Goal: Find specific page/section: Find specific page/section

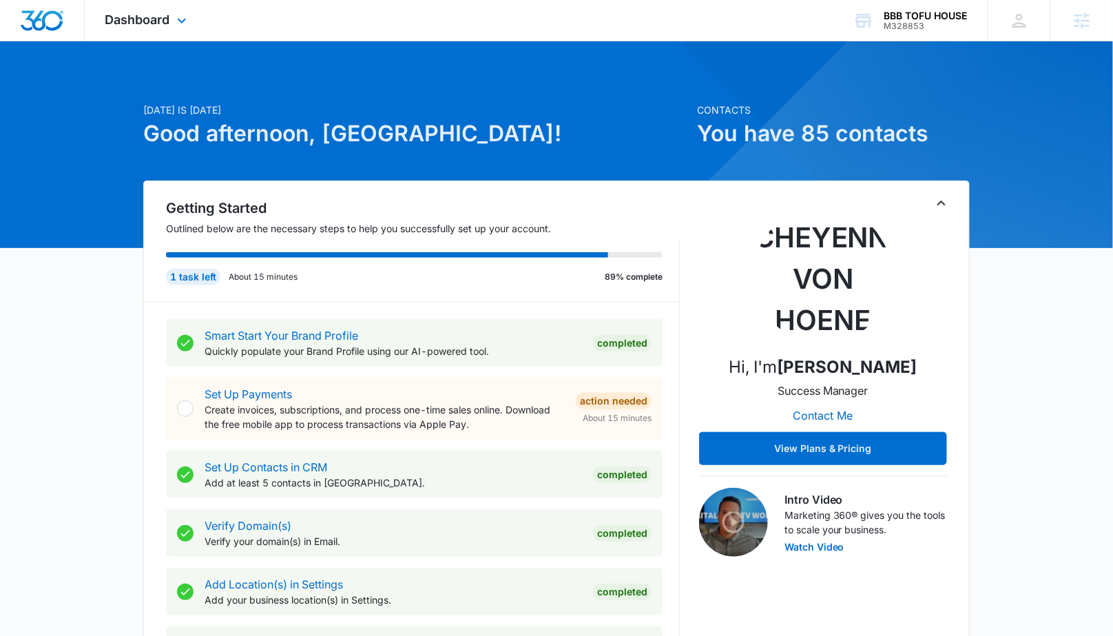
click at [162, 10] on div "Dashboard Apps Reputation Websites Forms CRM Email Social POS Content Ads Intel…" at bounding box center [148, 20] width 126 height 41
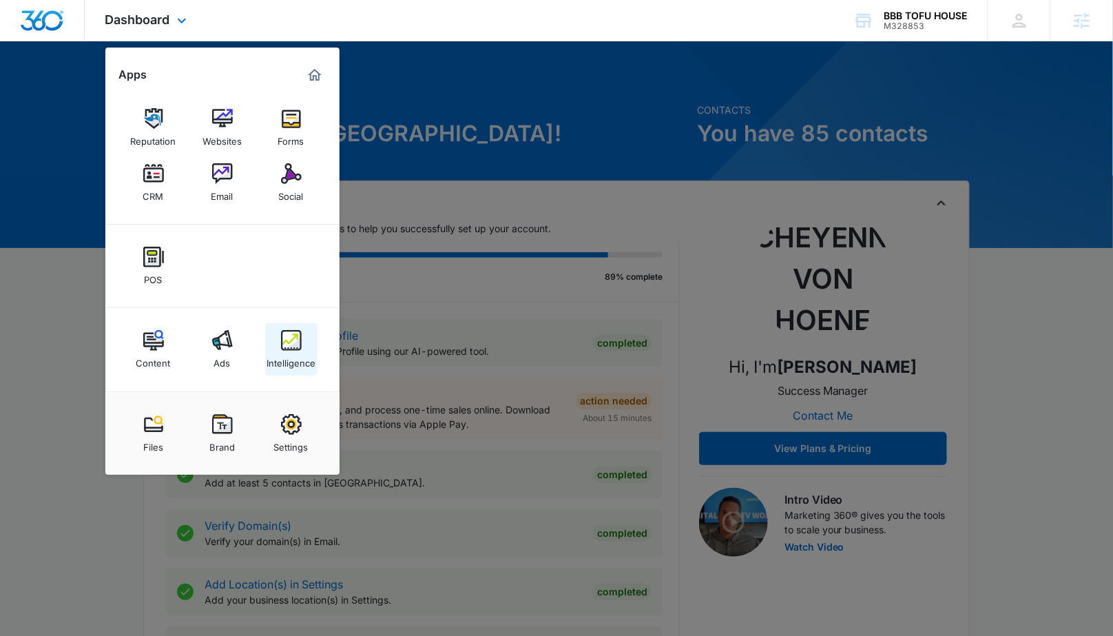
click at [295, 340] on img at bounding box center [291, 340] width 21 height 21
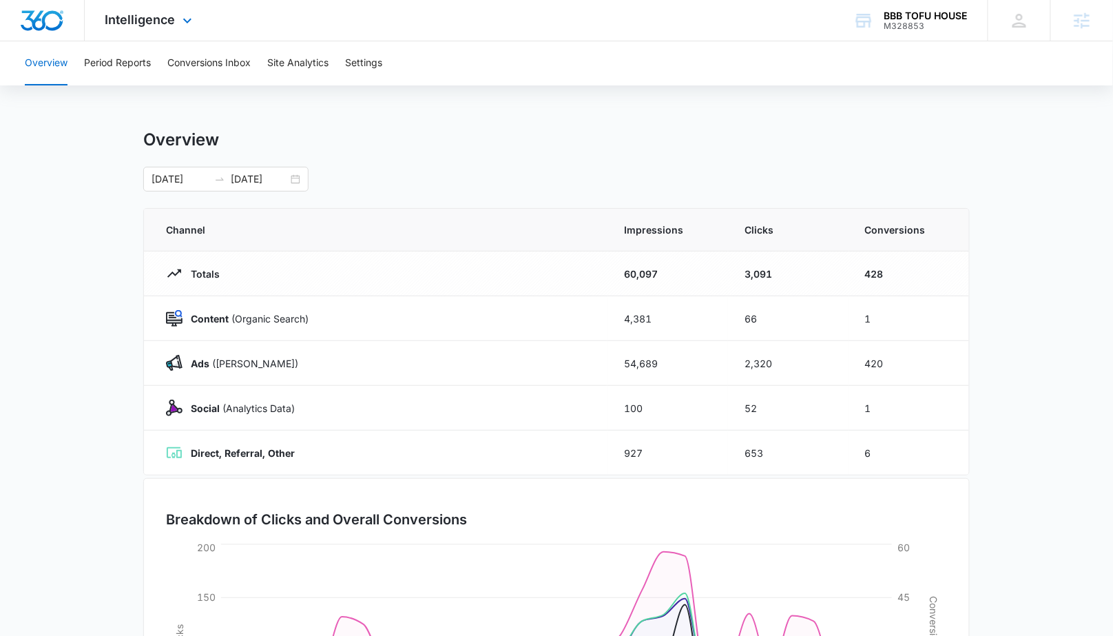
click at [180, 9] on div "Intelligence Apps Reputation Websites Forms CRM Email Social POS Content Ads In…" at bounding box center [151, 20] width 132 height 41
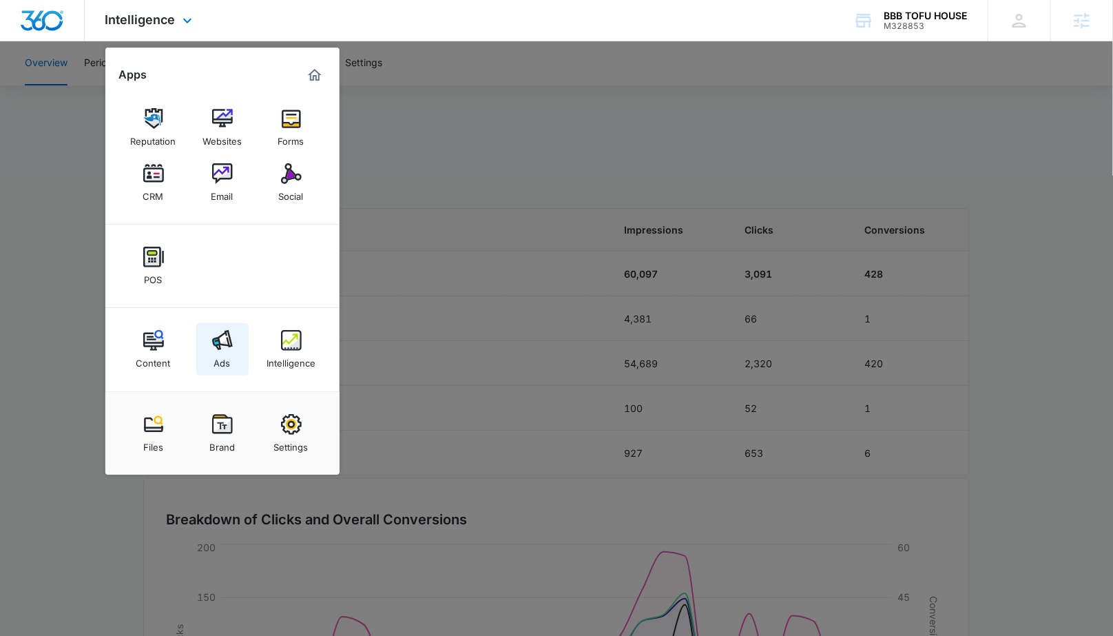
click at [218, 351] on div "Ads" at bounding box center [222, 360] width 17 height 18
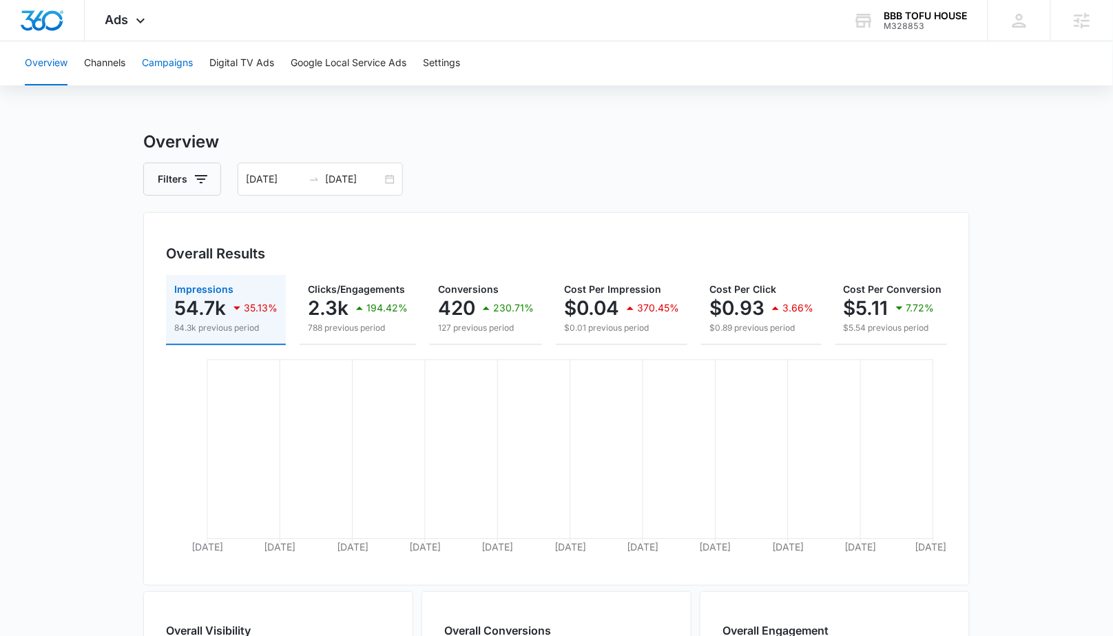
click at [181, 64] on button "Campaigns" at bounding box center [167, 63] width 51 height 44
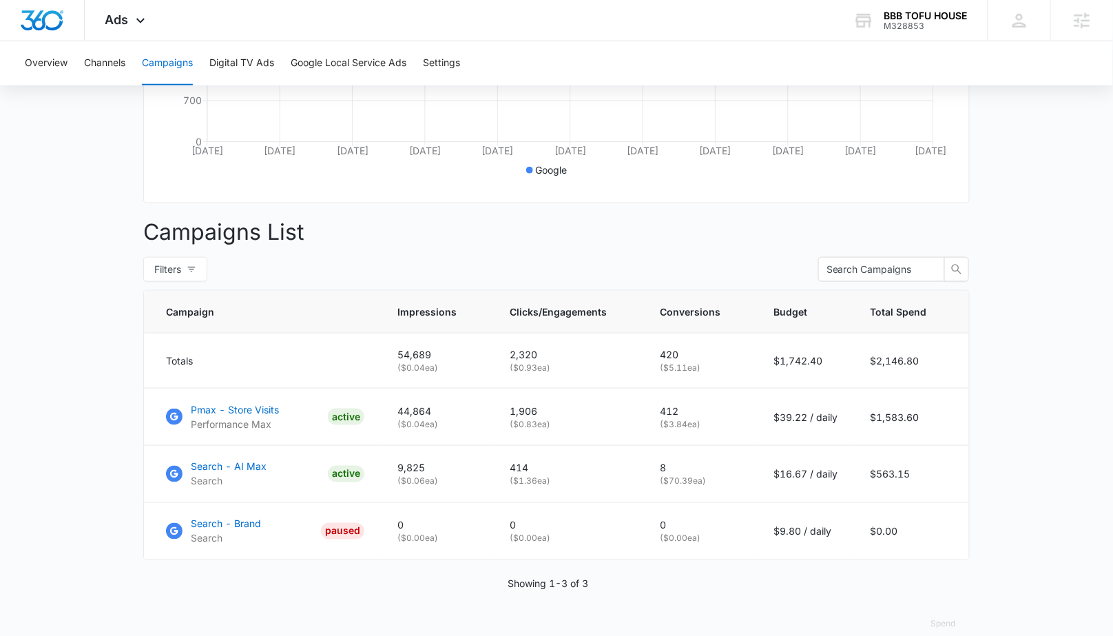
scroll to position [412, 0]
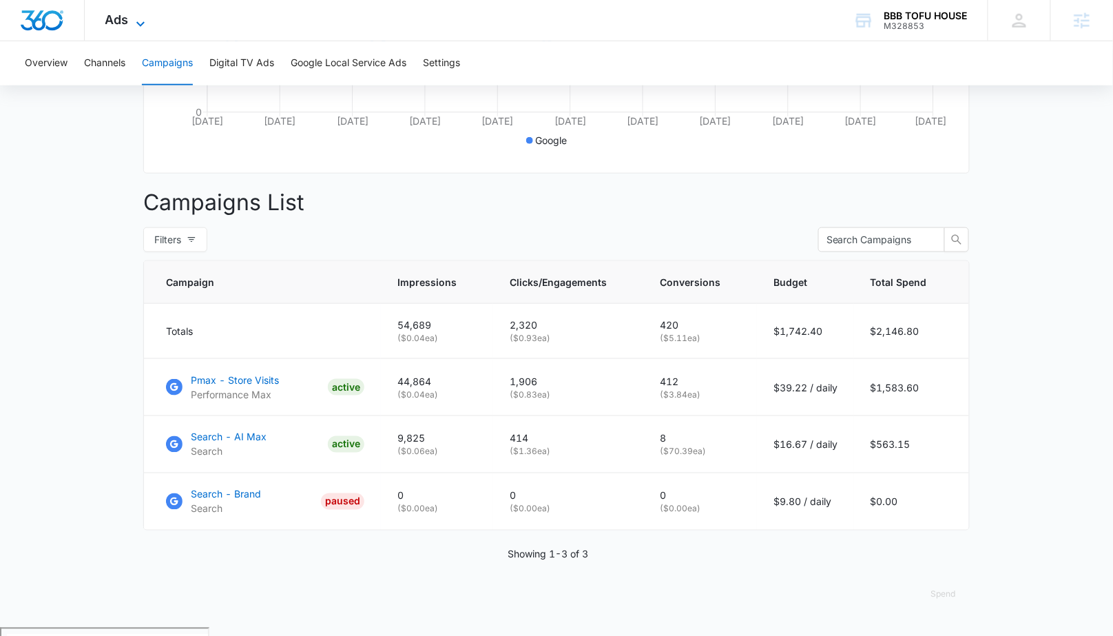
click at [127, 24] on span "Ads" at bounding box center [116, 19] width 23 height 14
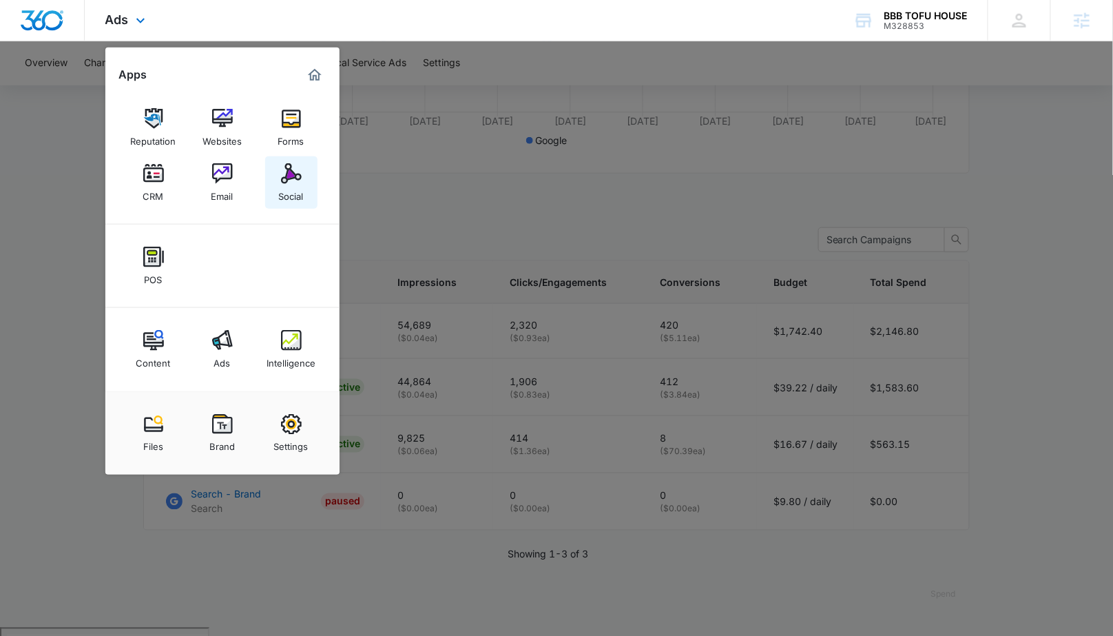
click at [298, 199] on div "Social" at bounding box center [291, 193] width 25 height 18
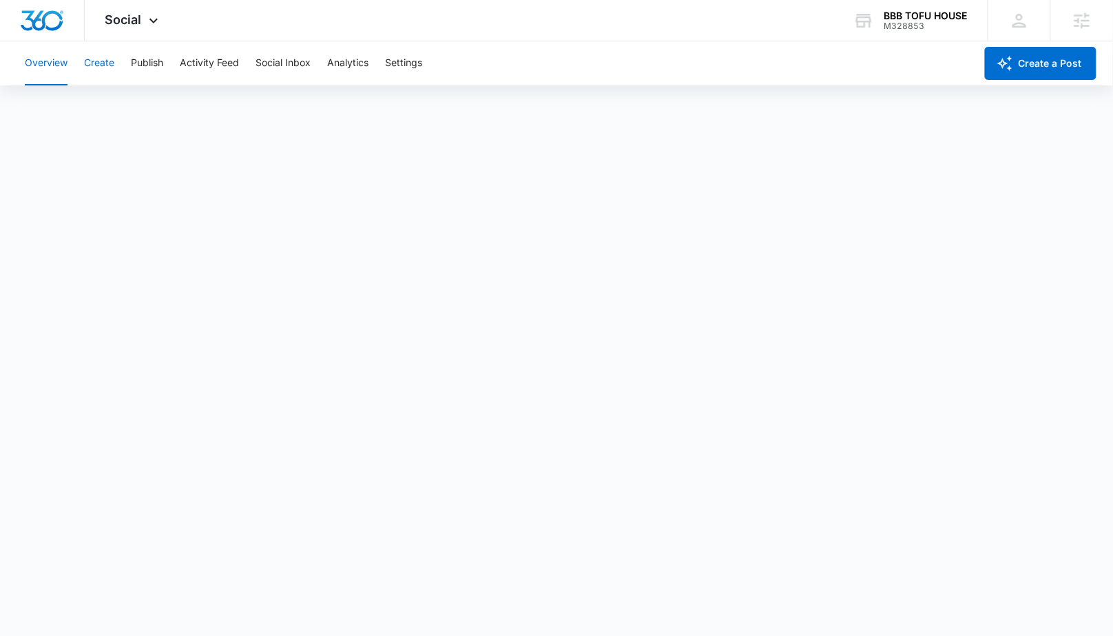
click at [100, 63] on button "Create" at bounding box center [99, 63] width 30 height 44
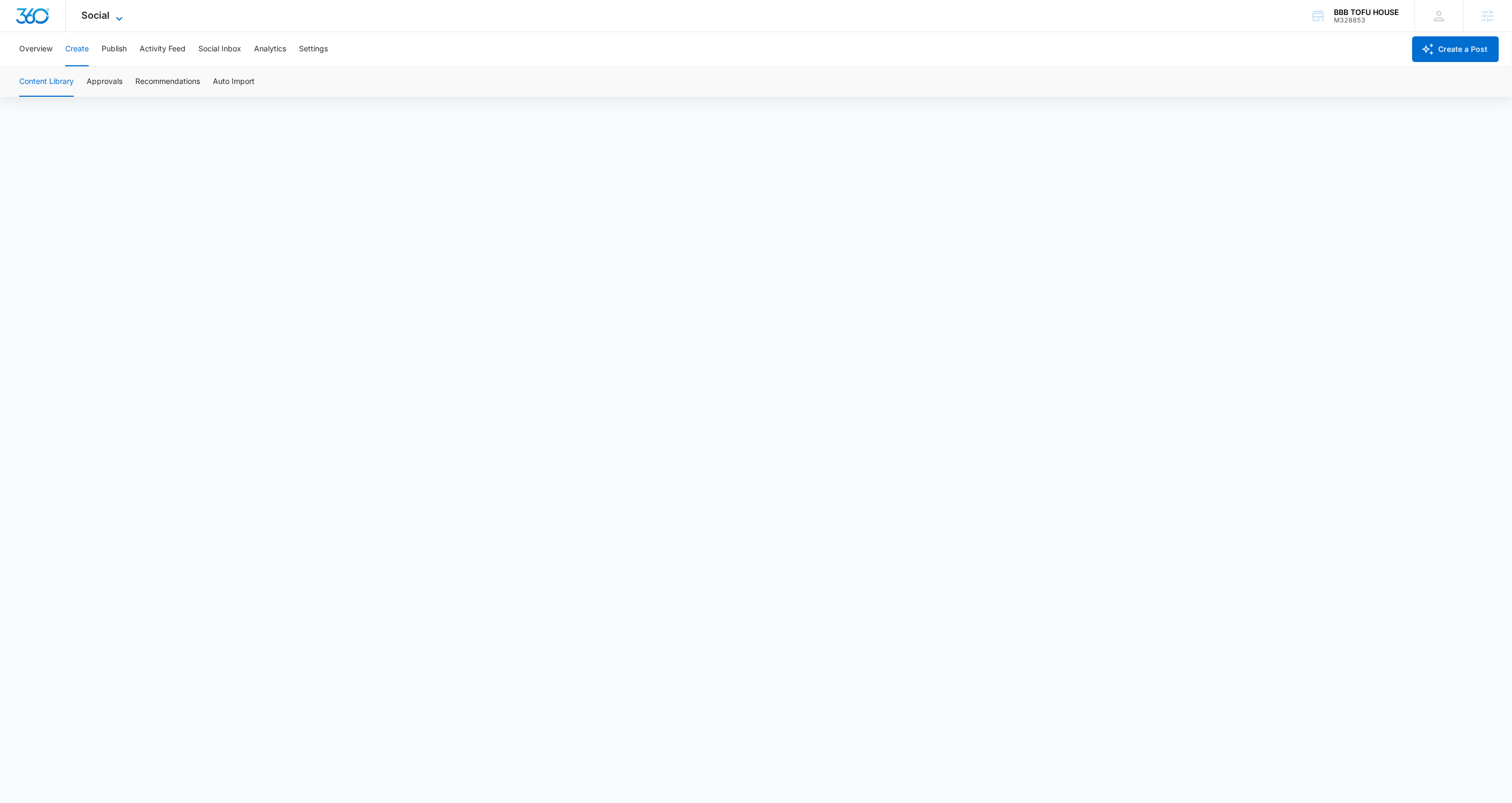
click at [116, 15] on icon at bounding box center [119, 19] width 13 height 13
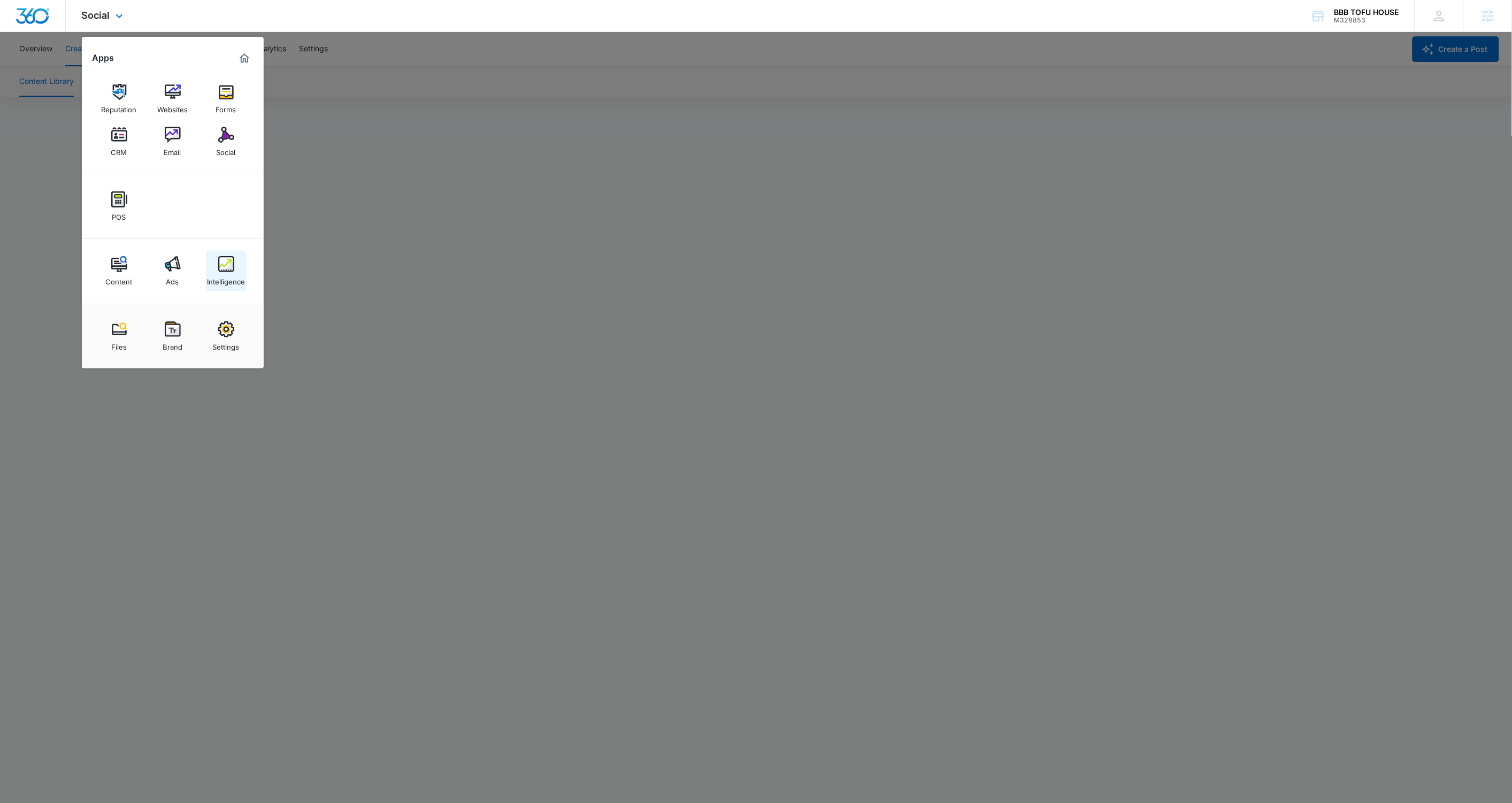
click at [223, 276] on div "Intelligence" at bounding box center [226, 279] width 38 height 14
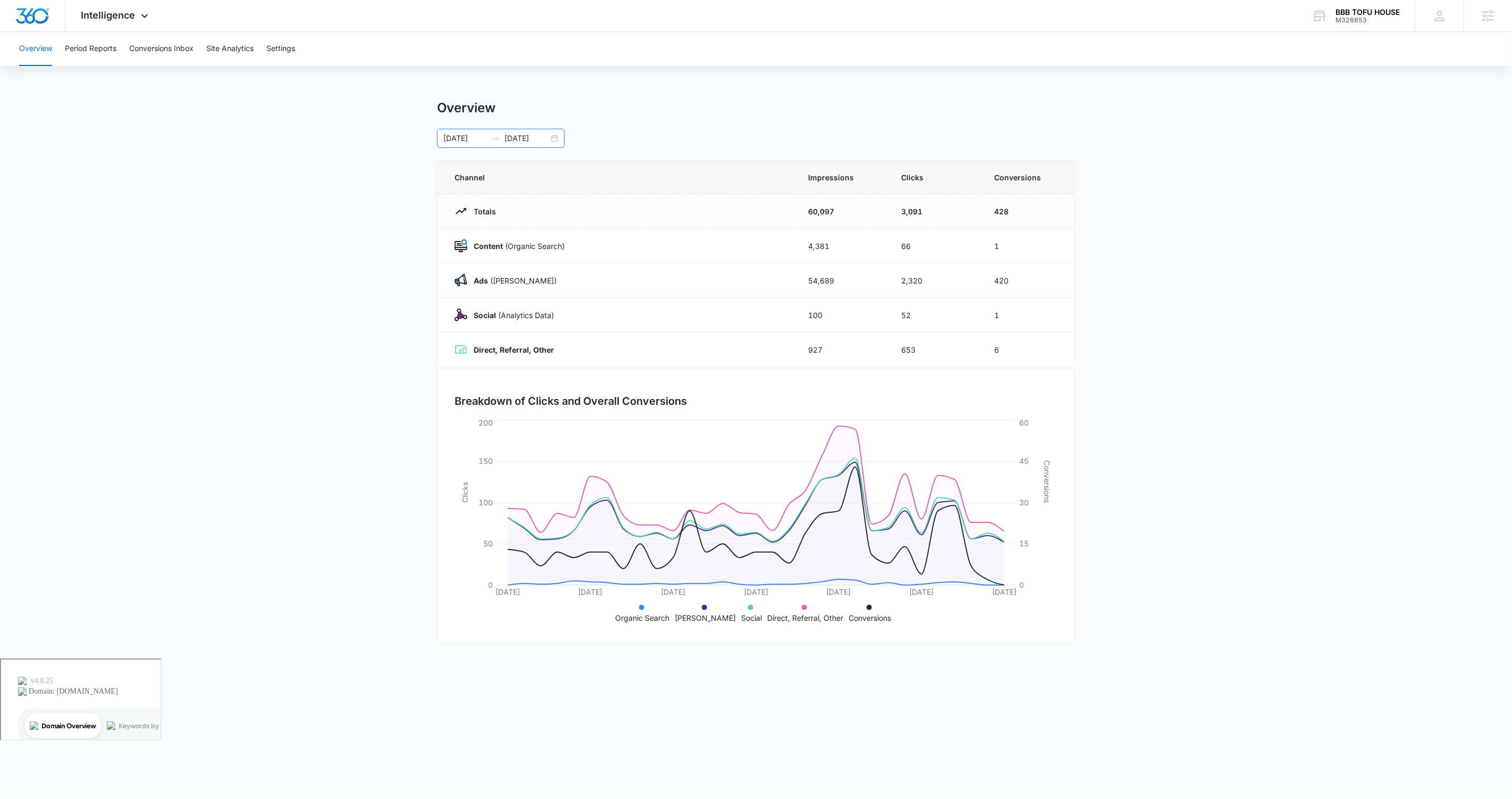
click at [556, 142] on div "08/11/2025 09/10/2025" at bounding box center [500, 138] width 127 height 19
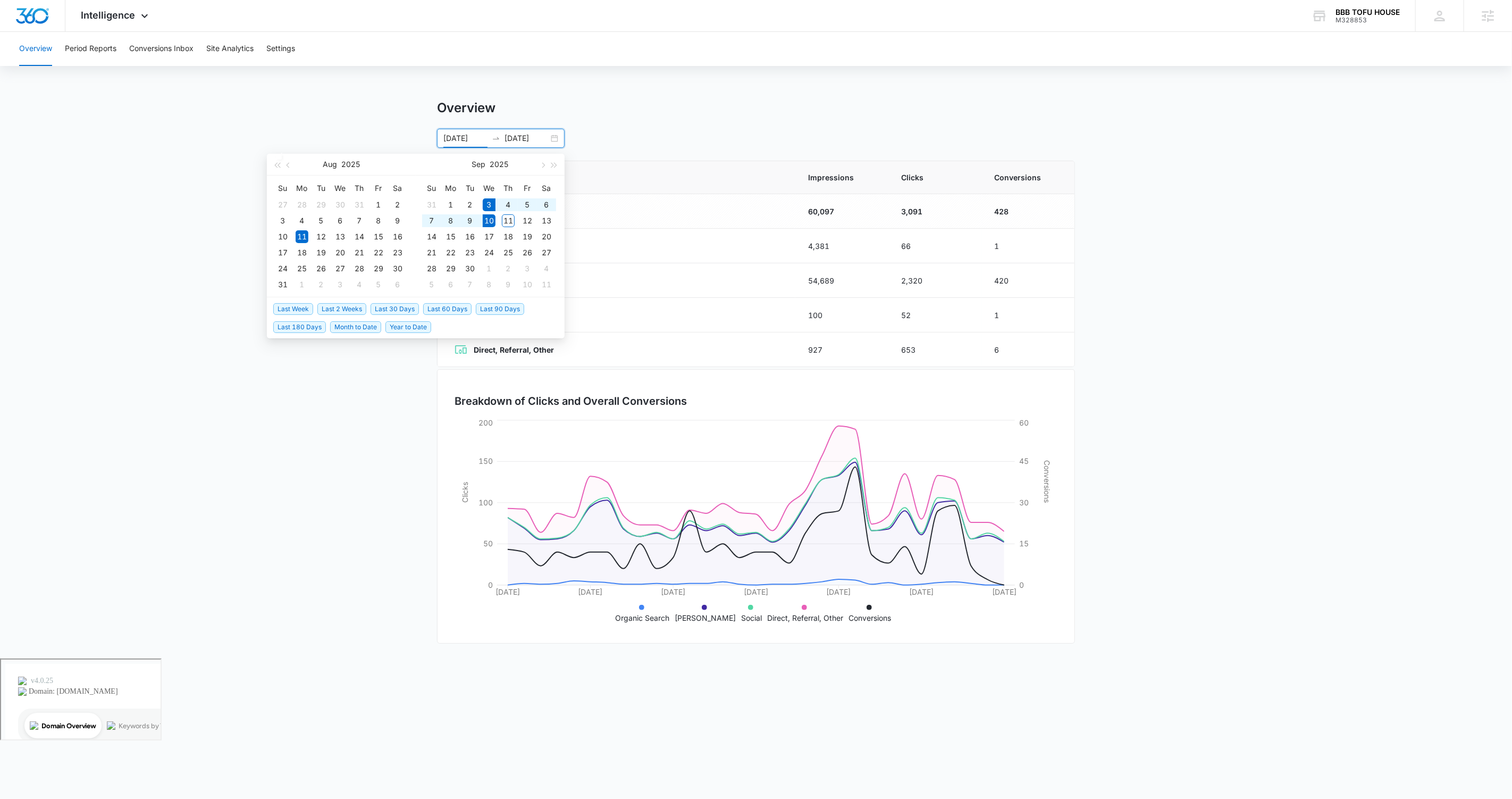
click at [299, 310] on span "Last Week" at bounding box center [293, 309] width 40 height 12
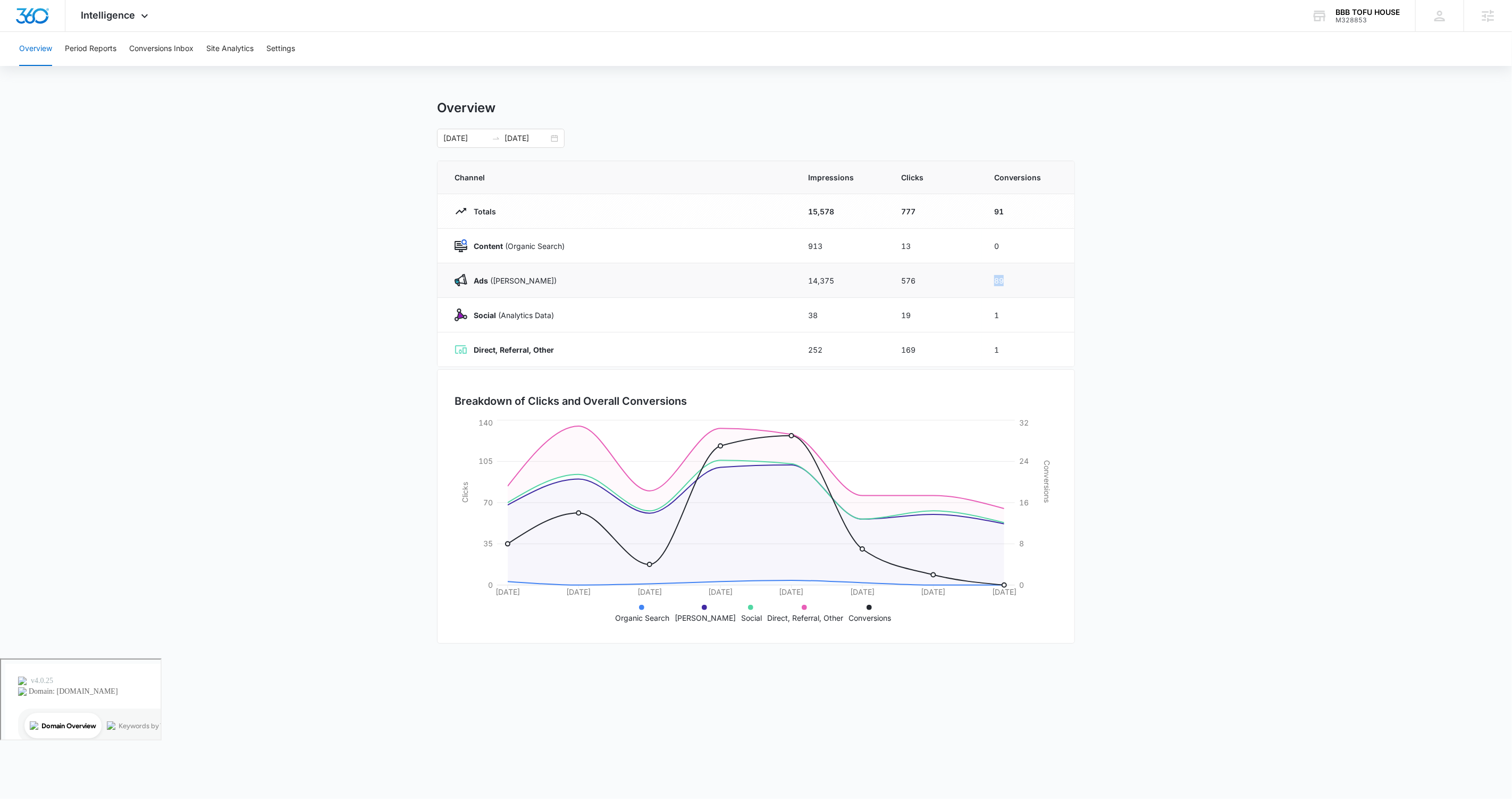
drag, startPoint x: 1010, startPoint y: 285, endPoint x: 980, endPoint y: 284, distance: 30.0
click at [868, 284] on tr "Ads (Ad Campaigns) 14,375 576 89" at bounding box center [756, 280] width 637 height 35
drag, startPoint x: 1009, startPoint y: 314, endPoint x: 993, endPoint y: 313, distance: 16.0
click at [868, 313] on td "1" at bounding box center [1028, 315] width 93 height 35
drag, startPoint x: 1014, startPoint y: 353, endPoint x: 987, endPoint y: 348, distance: 27.5
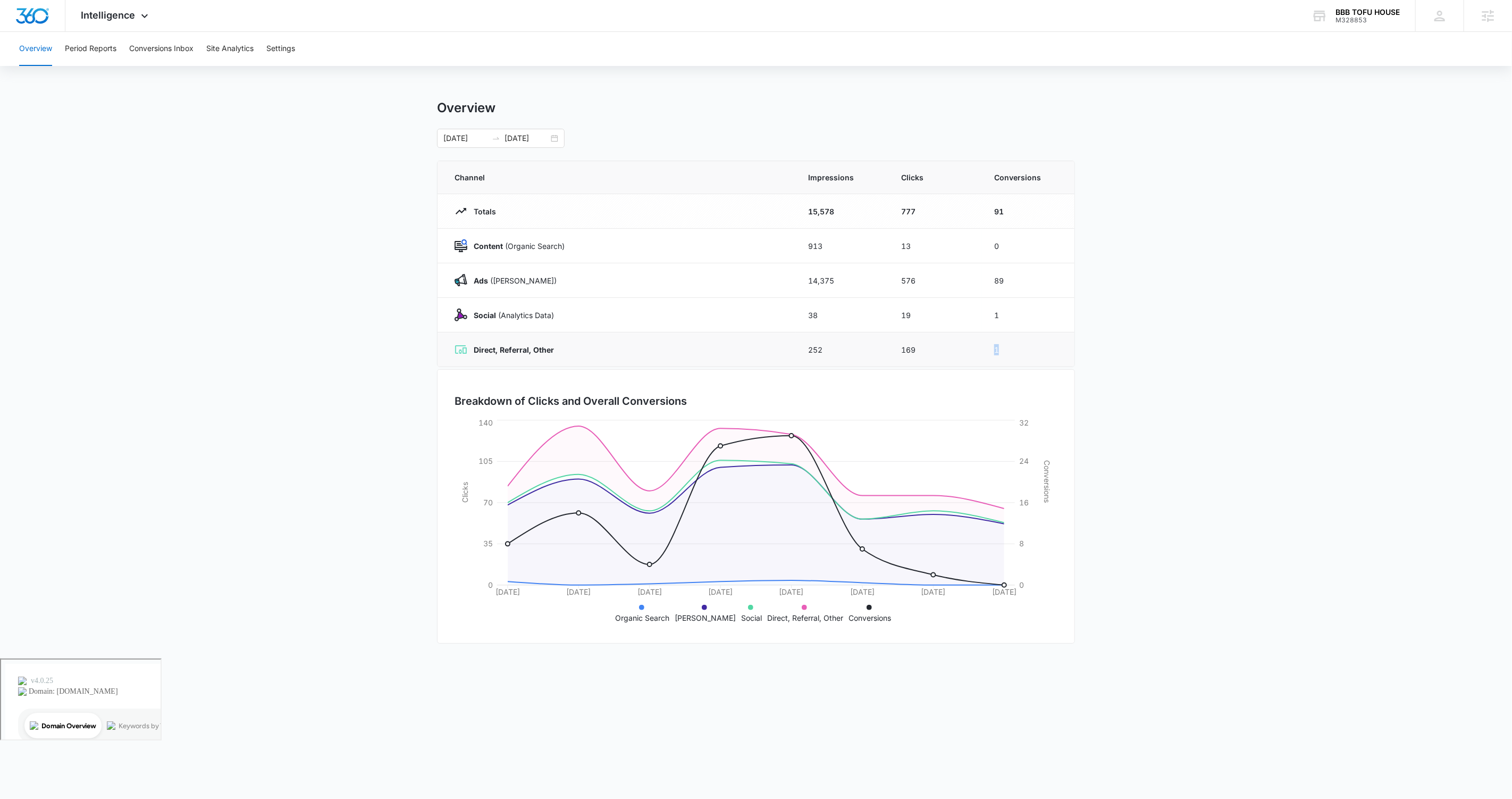
click at [868, 348] on td "1" at bounding box center [1028, 350] width 93 height 35
click at [868, 349] on td "1" at bounding box center [1028, 350] width 93 height 35
drag, startPoint x: 1003, startPoint y: 280, endPoint x: 990, endPoint y: 280, distance: 13.0
click at [868, 280] on td "89" at bounding box center [1028, 280] width 93 height 35
click at [868, 281] on td "89" at bounding box center [1028, 280] width 93 height 35
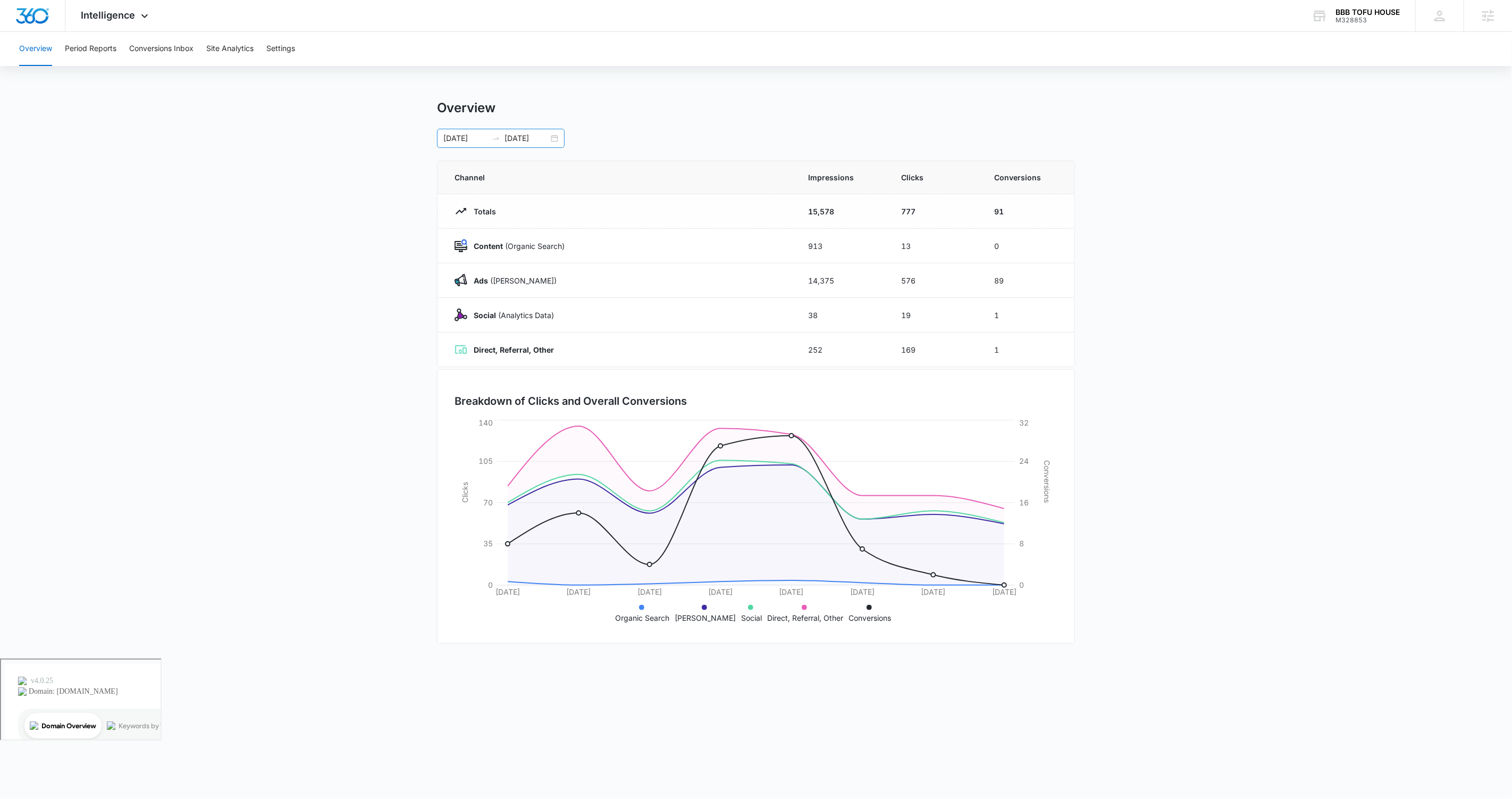
click at [553, 140] on div "09/03/2025 09/10/2025" at bounding box center [500, 138] width 127 height 19
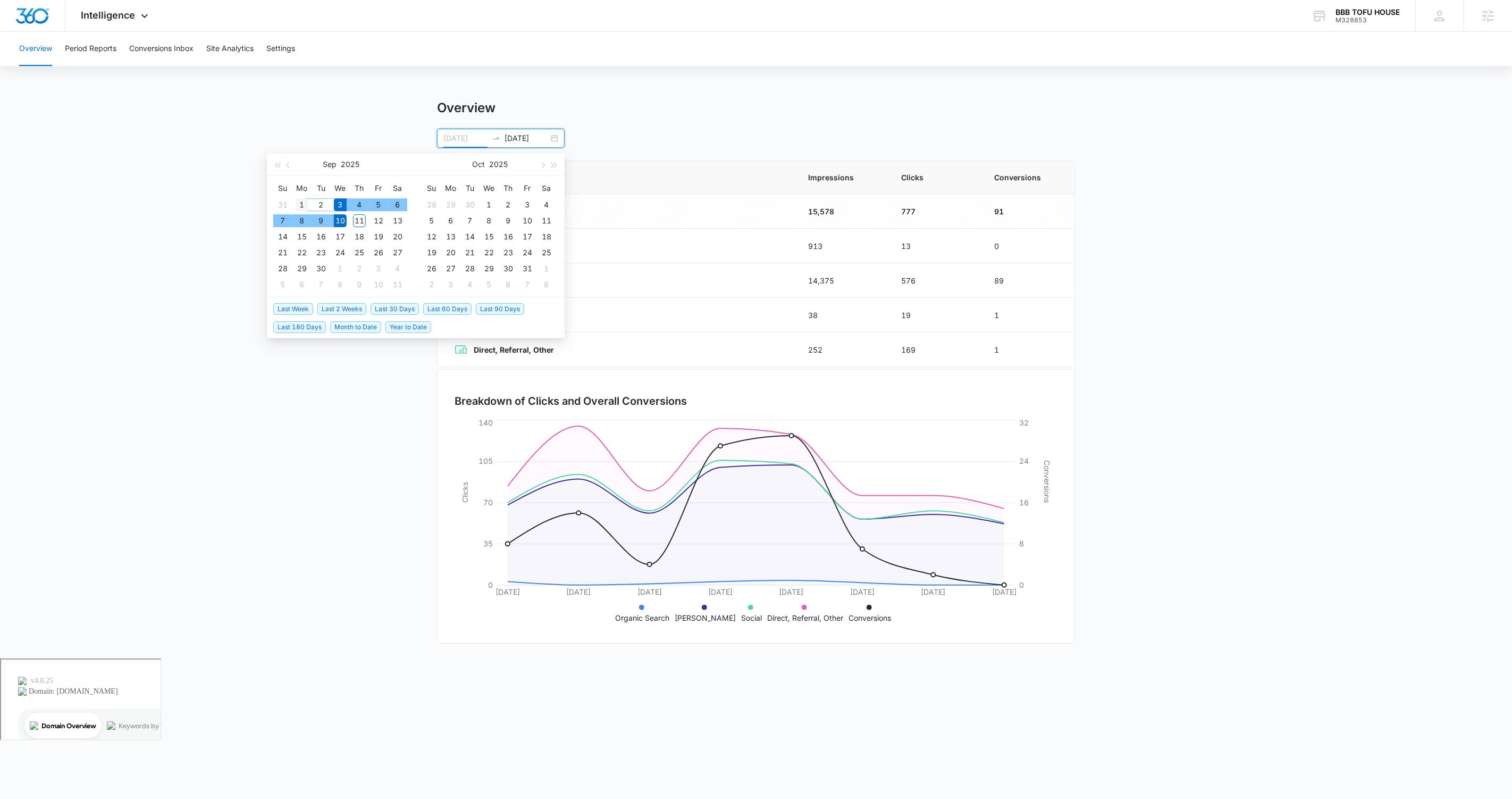
type input "09/01/2025"
click at [302, 205] on div "1" at bounding box center [302, 205] width 13 height 13
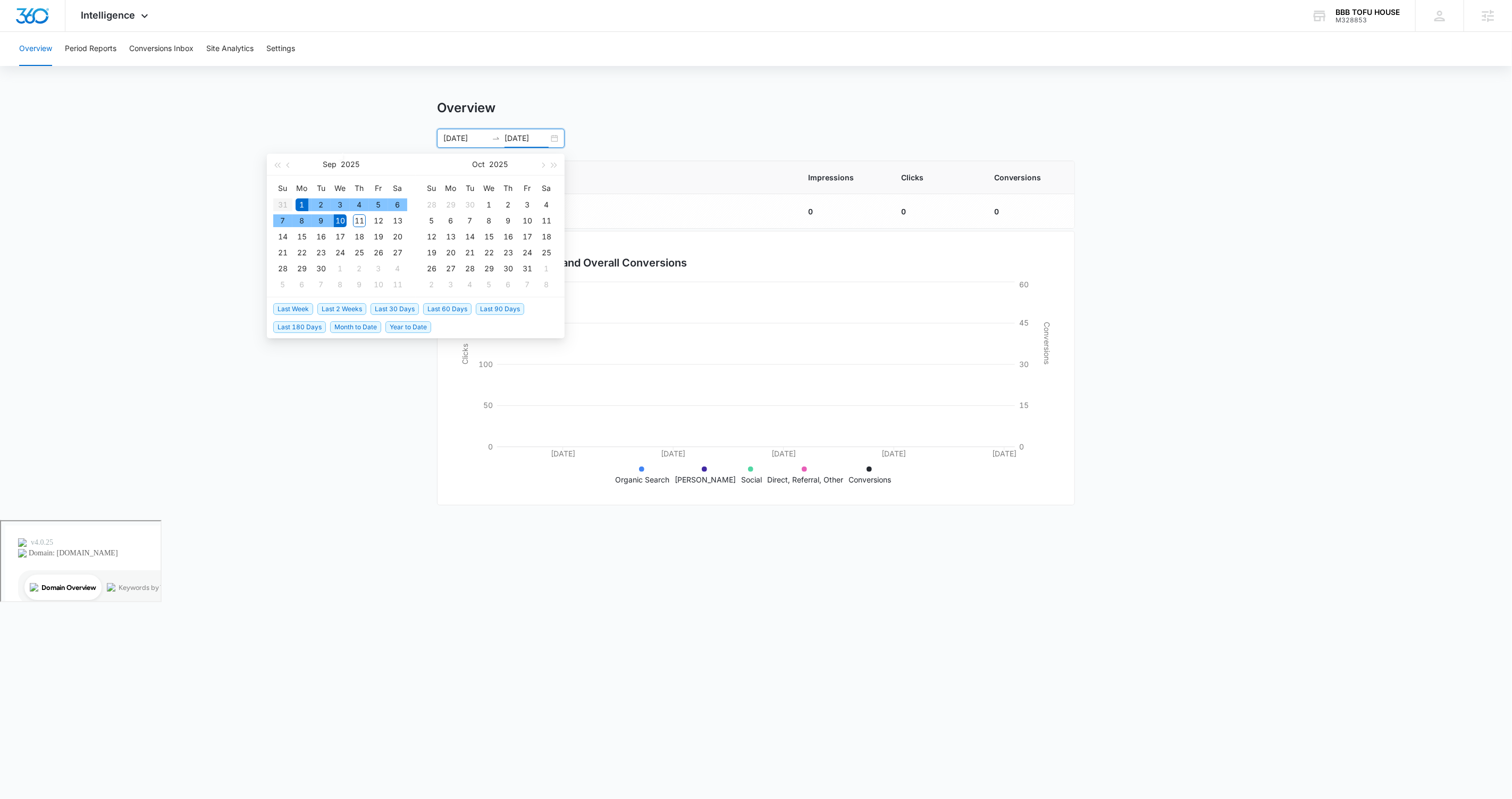
type input "09/10/2025"
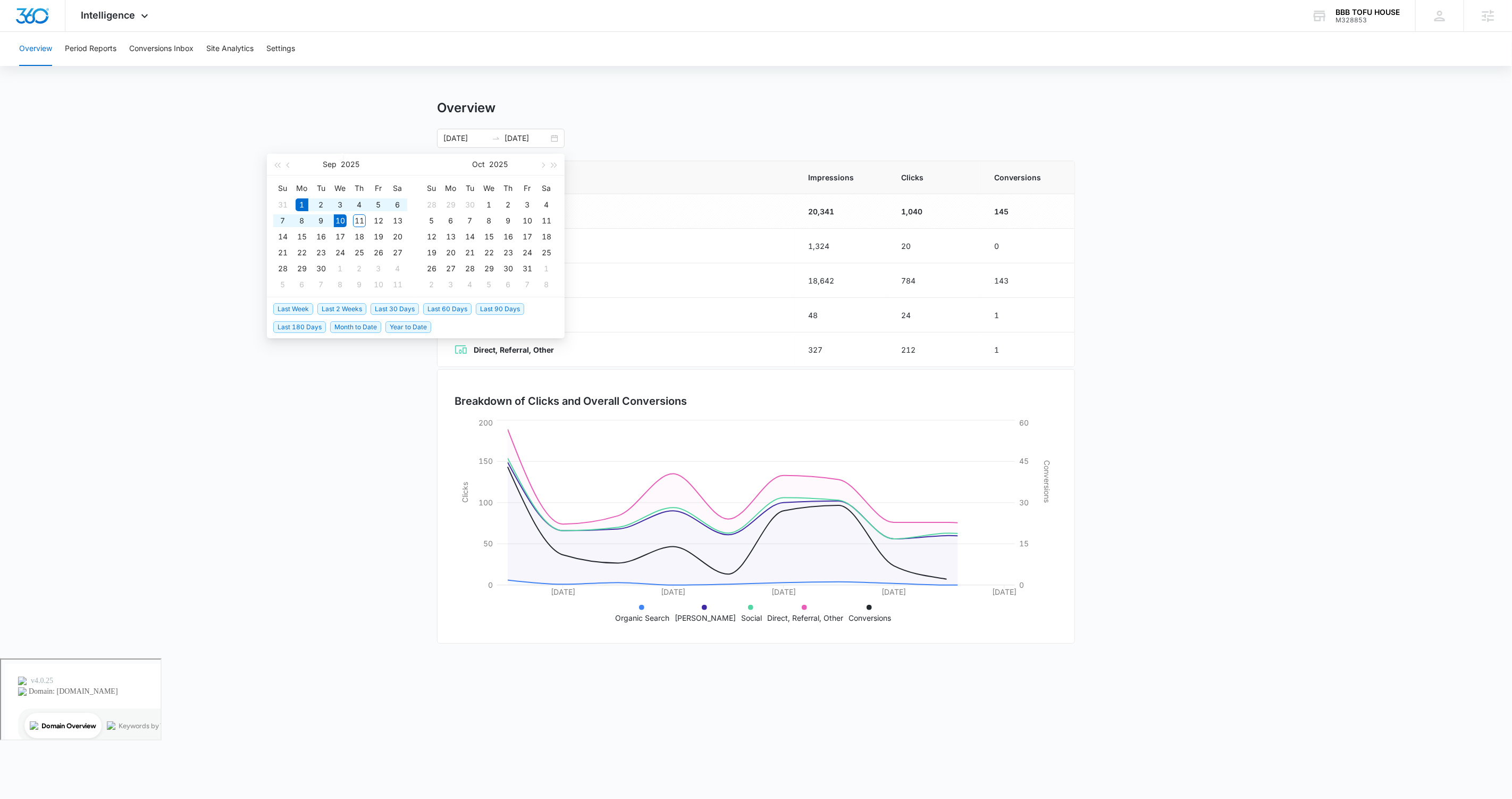
click at [419, 488] on main "Overview 09/01/2025 09/10/2025 Sep 2025 Su Mo Tu We Th Fr Sa 31 1 2 3 4 5 6 7 8…" at bounding box center [756, 379] width 1512 height 558
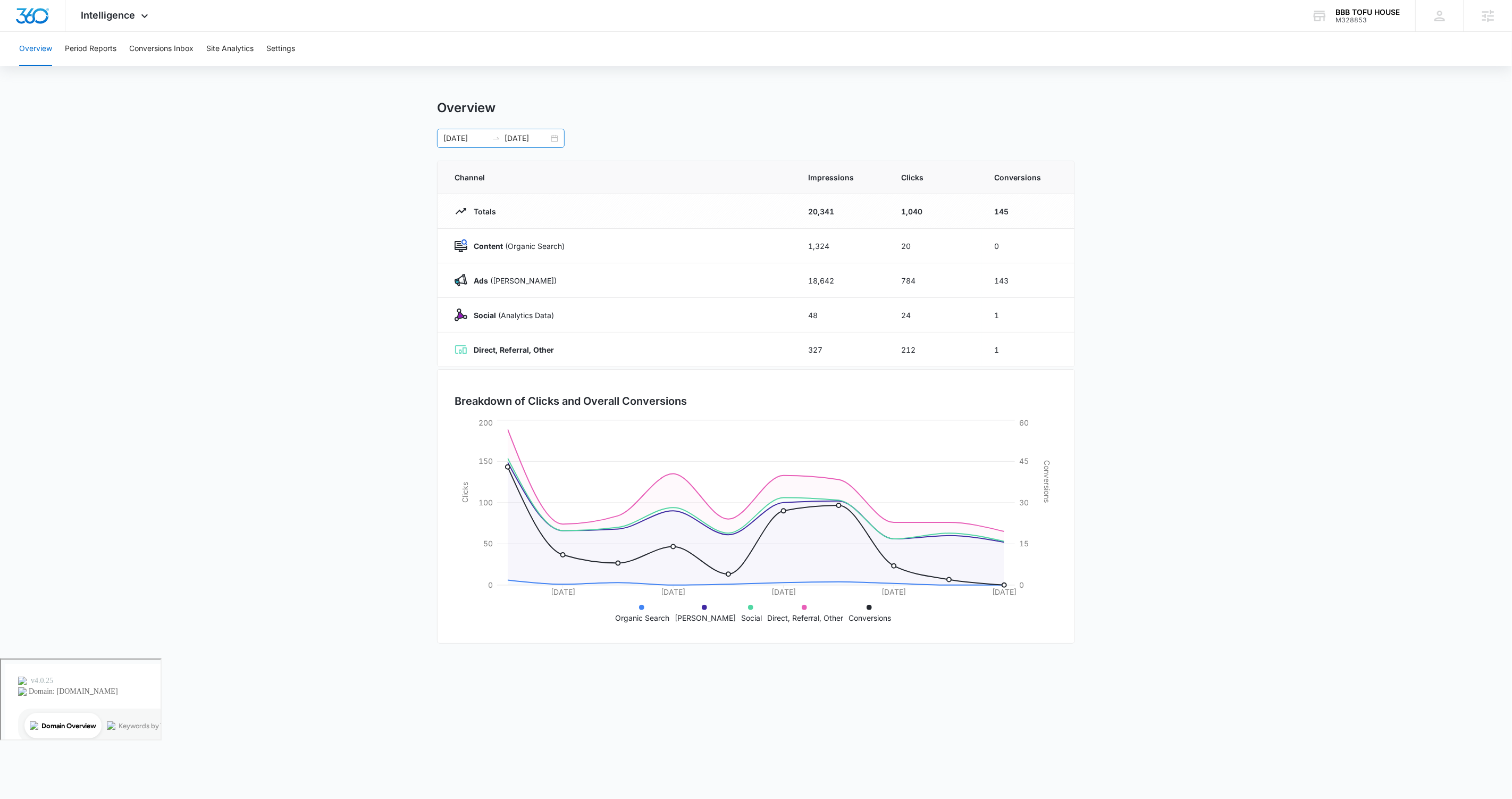
click at [555, 136] on div "09/01/2025 09/10/2025" at bounding box center [500, 138] width 127 height 19
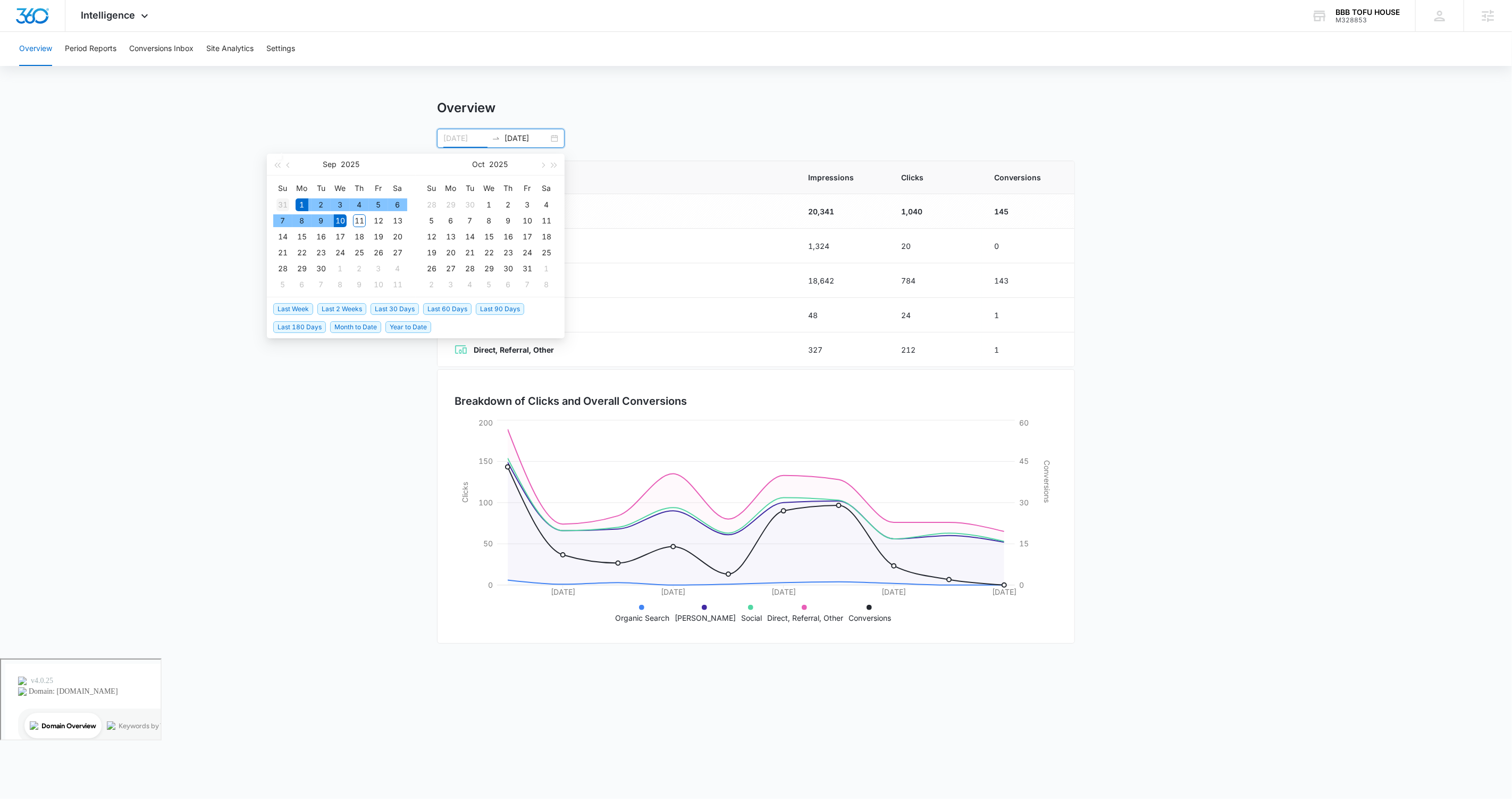
type input "08/31/2025"
click at [283, 202] on div "31" at bounding box center [282, 205] width 13 height 13
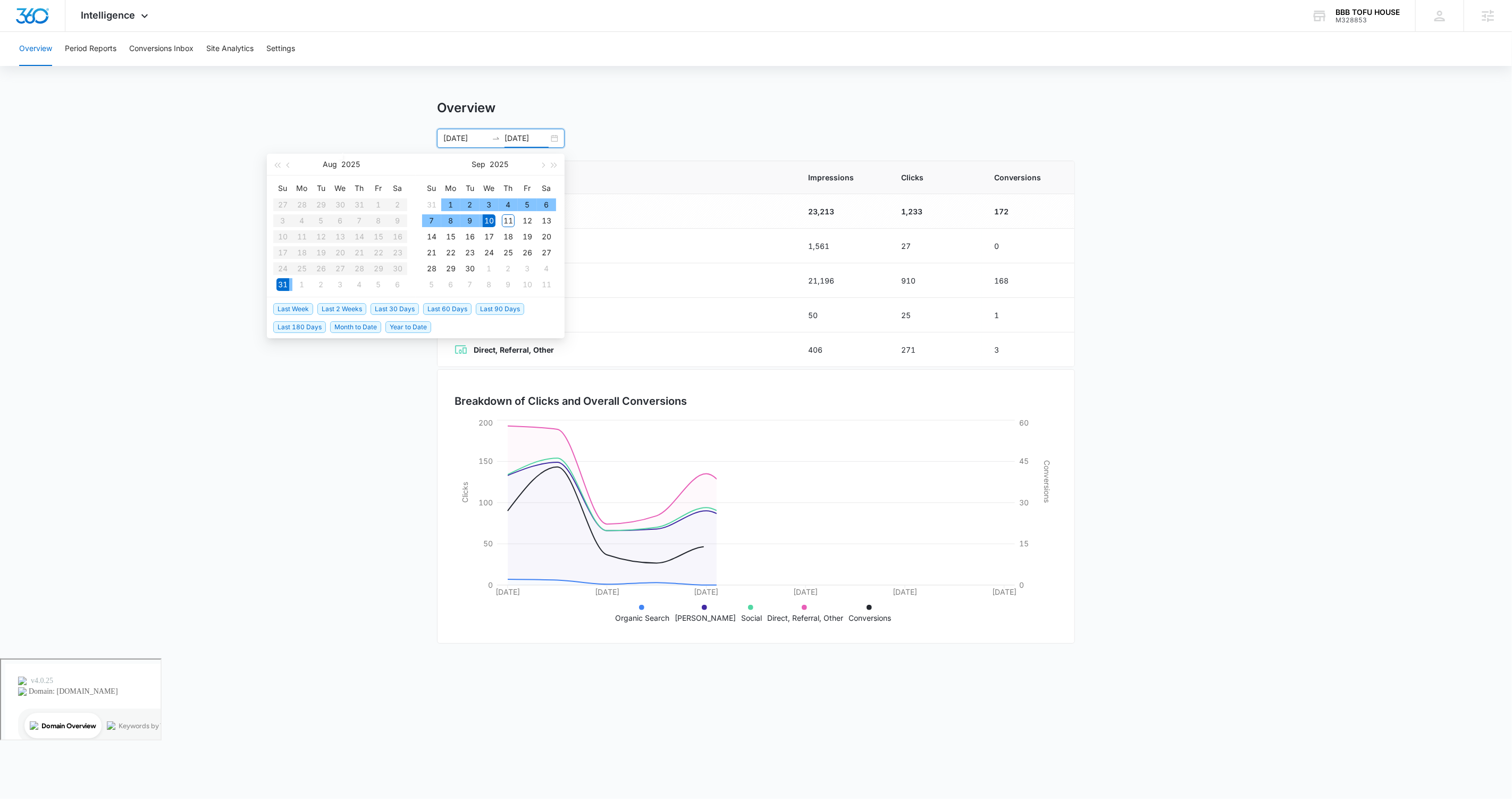
type input "09/10/2025"
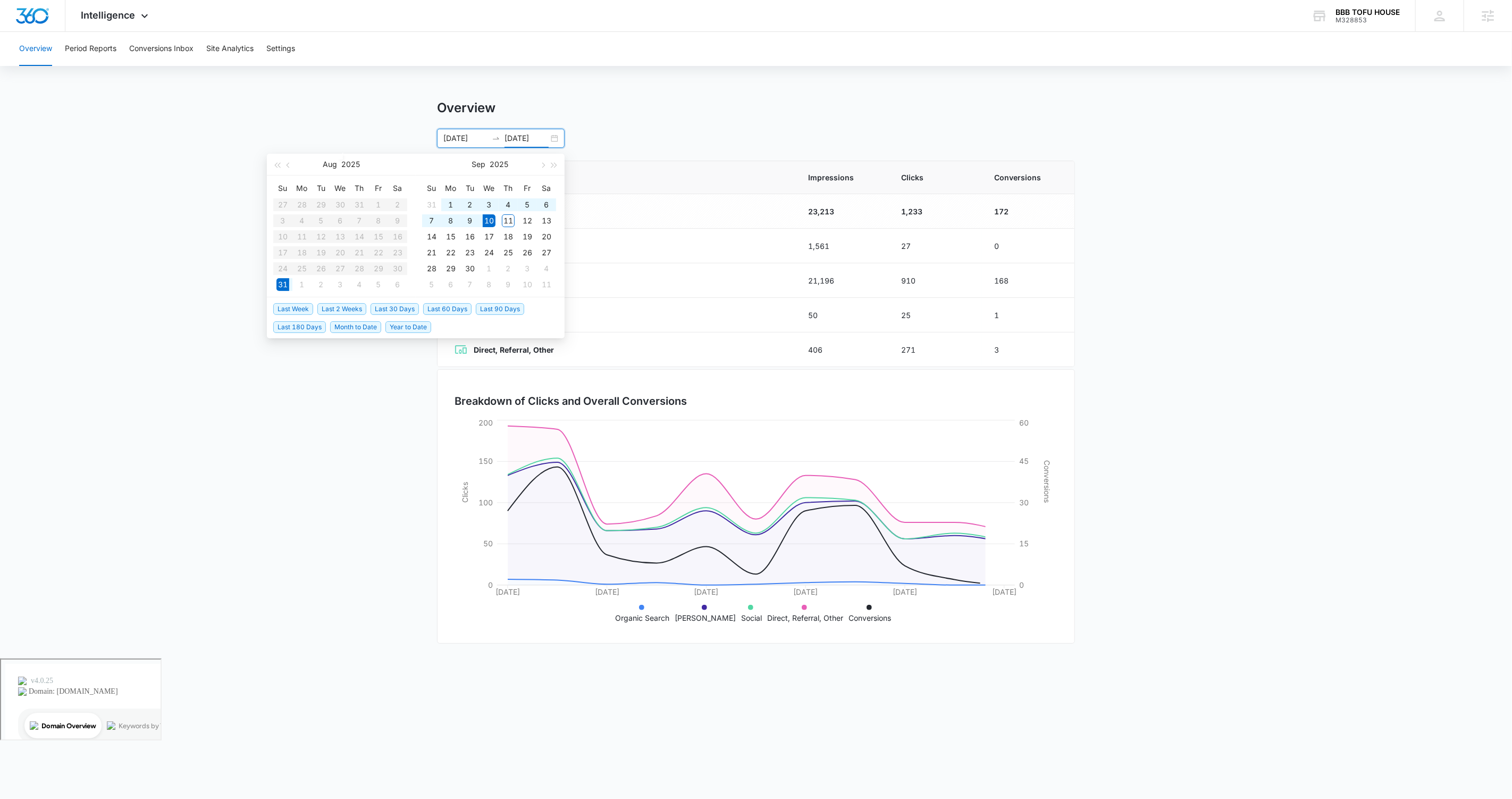
click at [420, 490] on main "Overview 08/31/2025 09/10/2025 Aug 2025 Su Mo Tu We Th Fr Sa 27 28 29 30 31 1 2…" at bounding box center [756, 379] width 1512 height 558
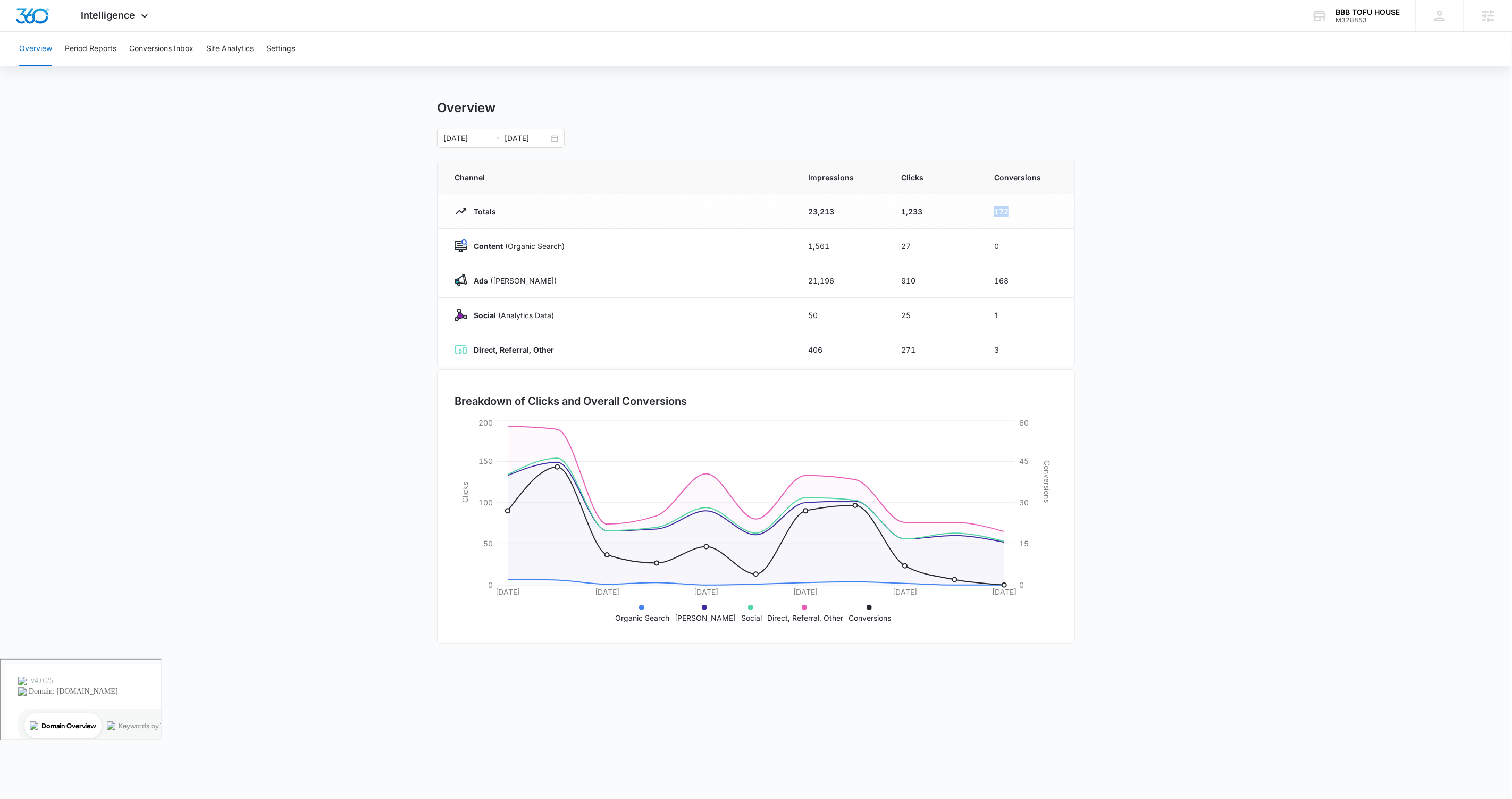
drag, startPoint x: 1029, startPoint y: 209, endPoint x: 996, endPoint y: 208, distance: 33.0
click at [868, 208] on td "172" at bounding box center [1028, 211] width 93 height 35
click at [868, 216] on td "172" at bounding box center [1028, 211] width 93 height 35
click at [100, 54] on button "Period Reports" at bounding box center [90, 49] width 52 height 34
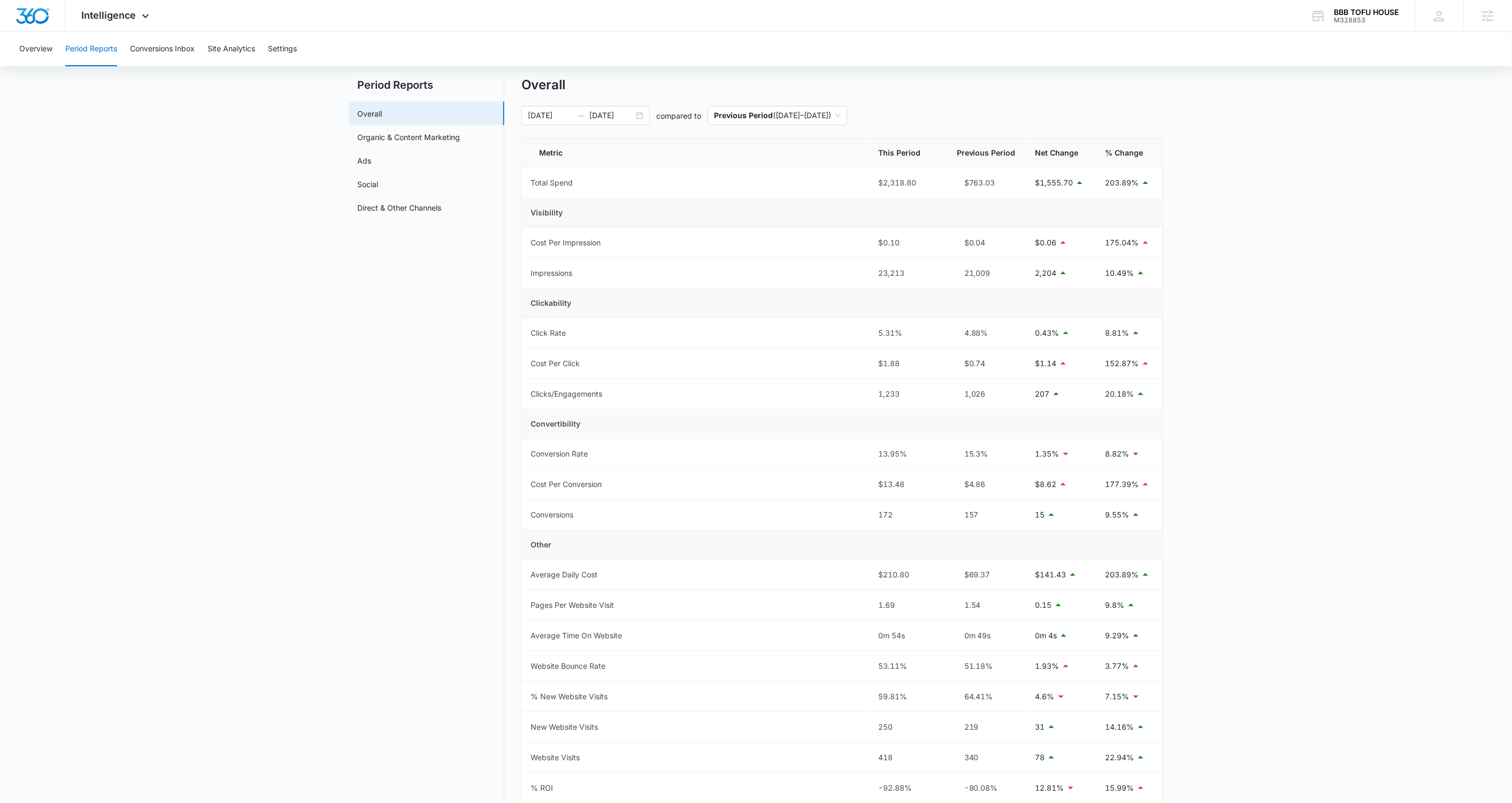
scroll to position [1, 0]
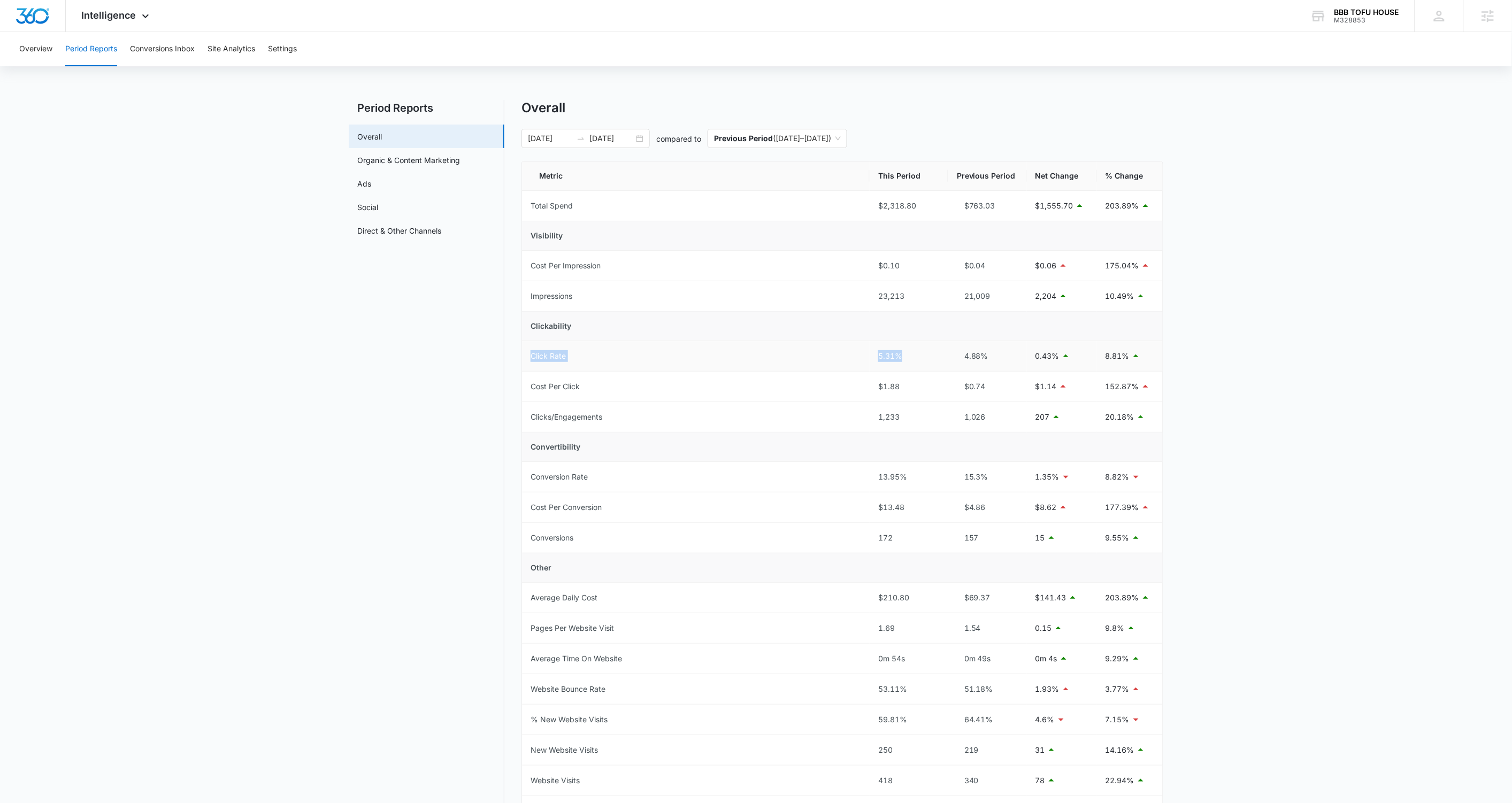
drag, startPoint x: 907, startPoint y: 367, endPoint x: 585, endPoint y: 346, distance: 322.7
click at [585, 346] on tr "Click Rate 5.31% 4.88% 0.43% 8.81%" at bounding box center [841, 356] width 640 height 30
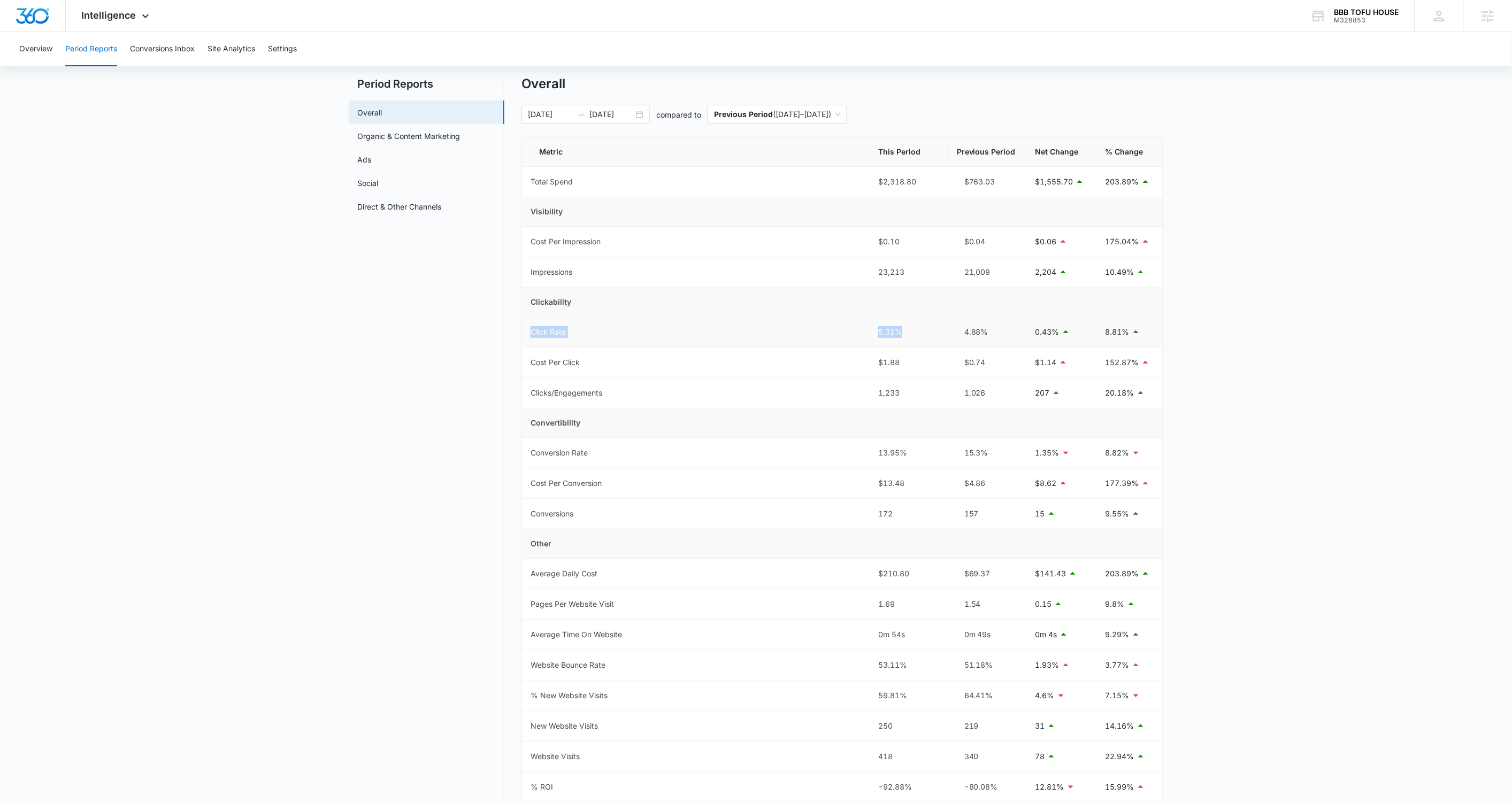
scroll to position [26, 0]
click at [872, 326] on div "5.31%" at bounding box center [908, 329] width 61 height 12
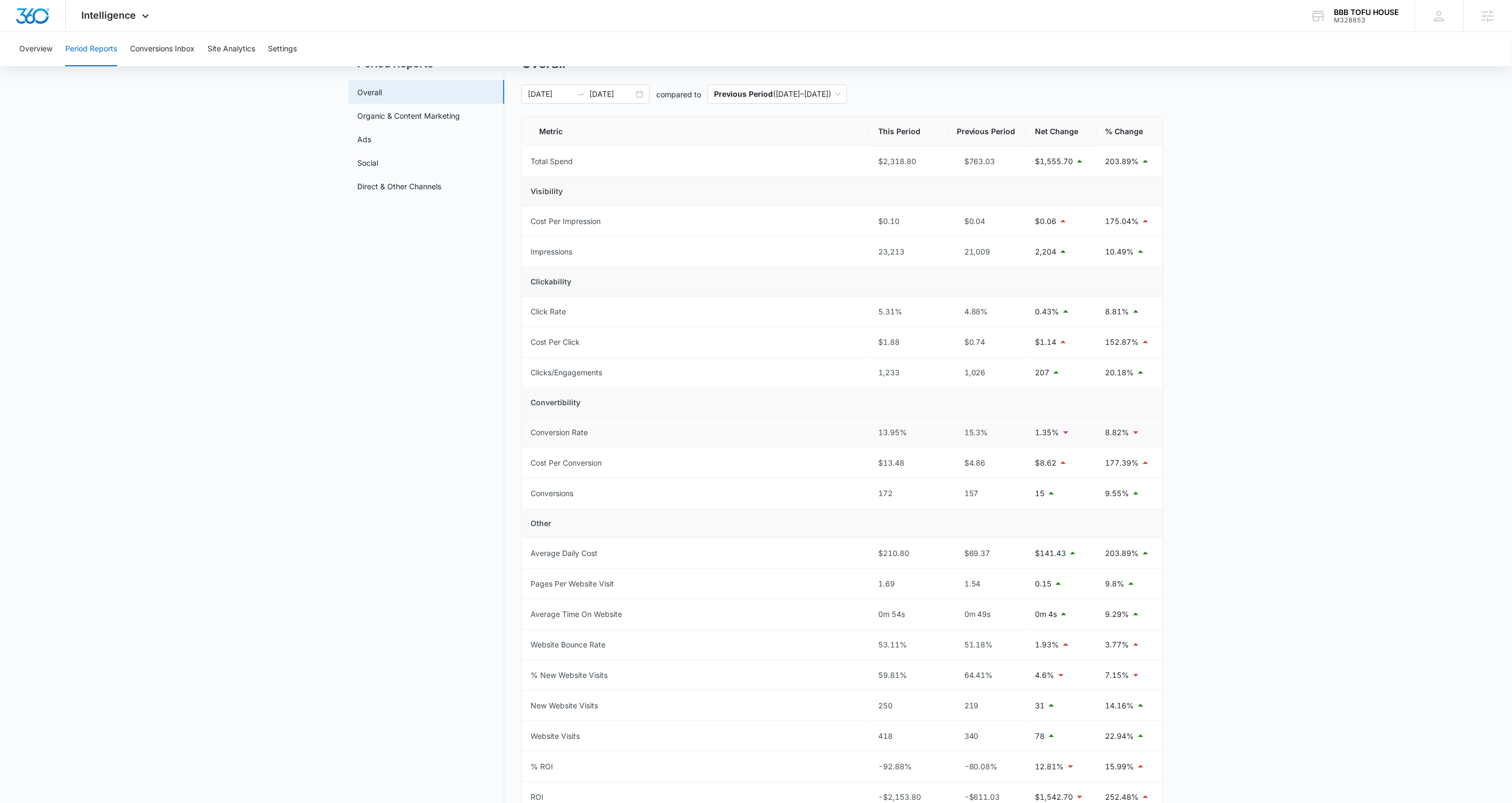
scroll to position [46, 0]
drag, startPoint x: 914, startPoint y: 434, endPoint x: 531, endPoint y: 436, distance: 383.0
click at [531, 436] on tr "Conversion Rate 13.95% 15.3% 1.35% 8.82%" at bounding box center [841, 431] width 640 height 30
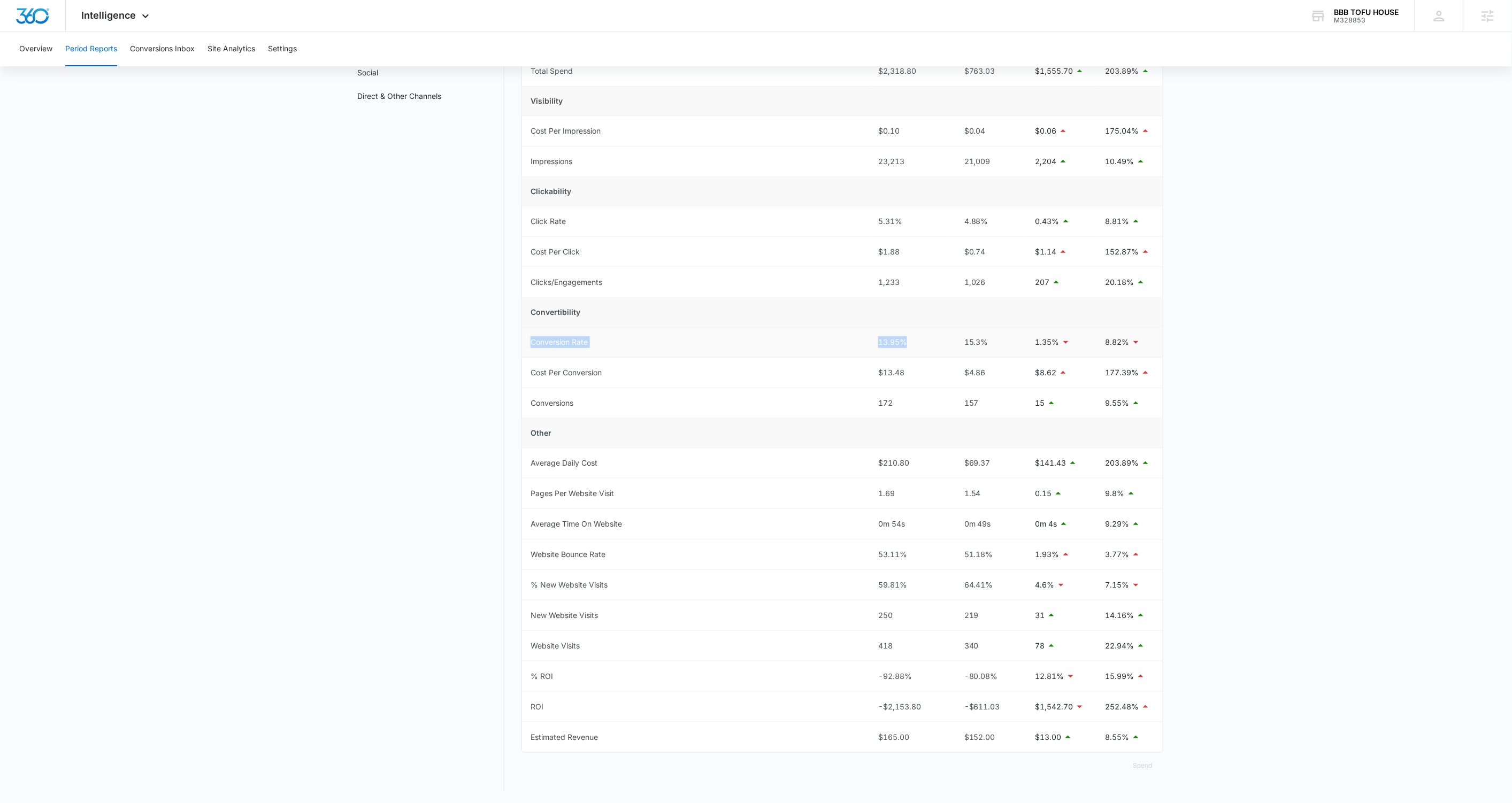
scroll to position [137, 0]
click at [127, 11] on span "Intelligence" at bounding box center [109, 15] width 54 height 11
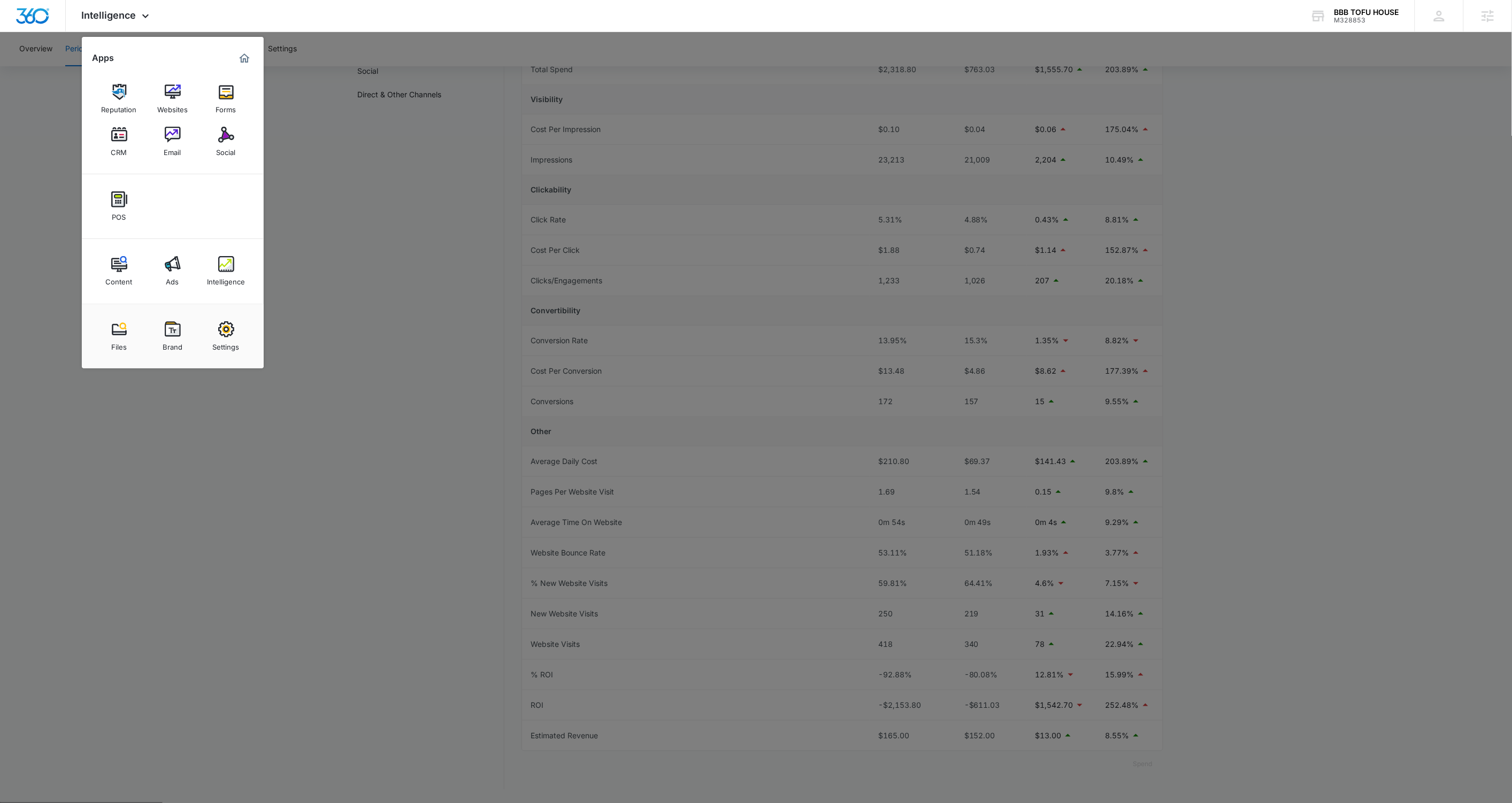
click at [329, 237] on div at bounding box center [756, 401] width 1512 height 803
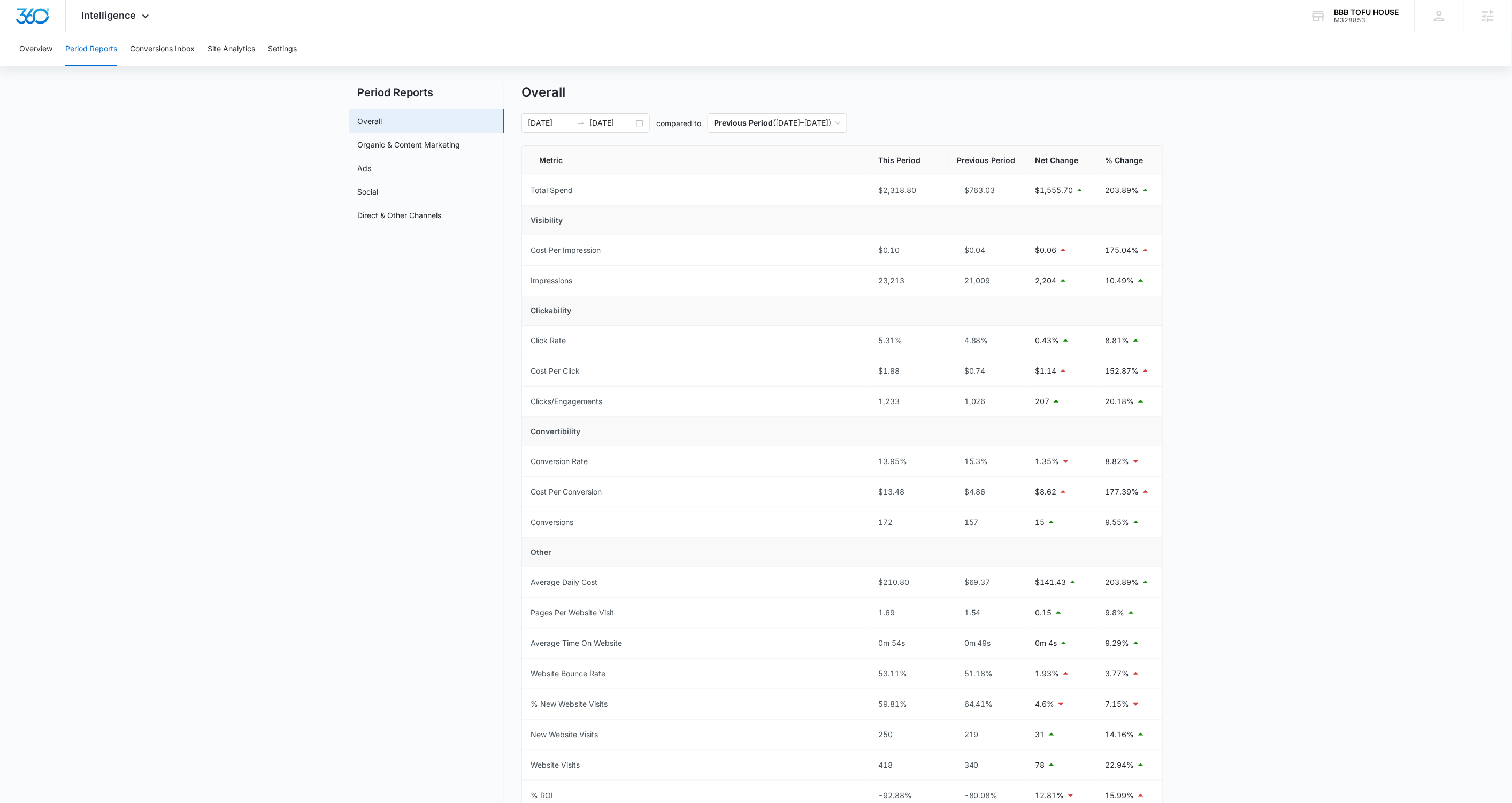
scroll to position [4, 0]
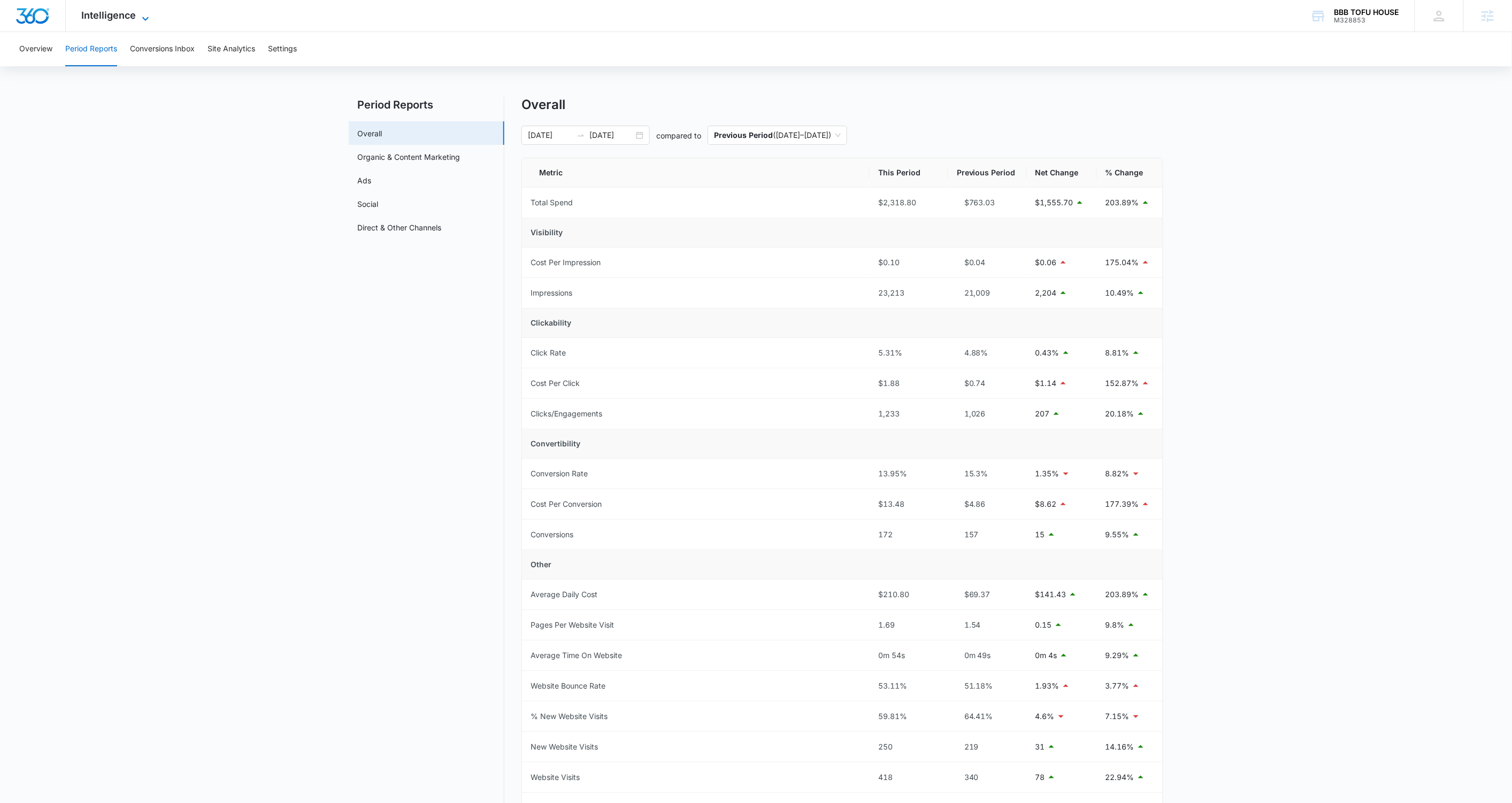
click at [144, 17] on icon at bounding box center [145, 19] width 13 height 13
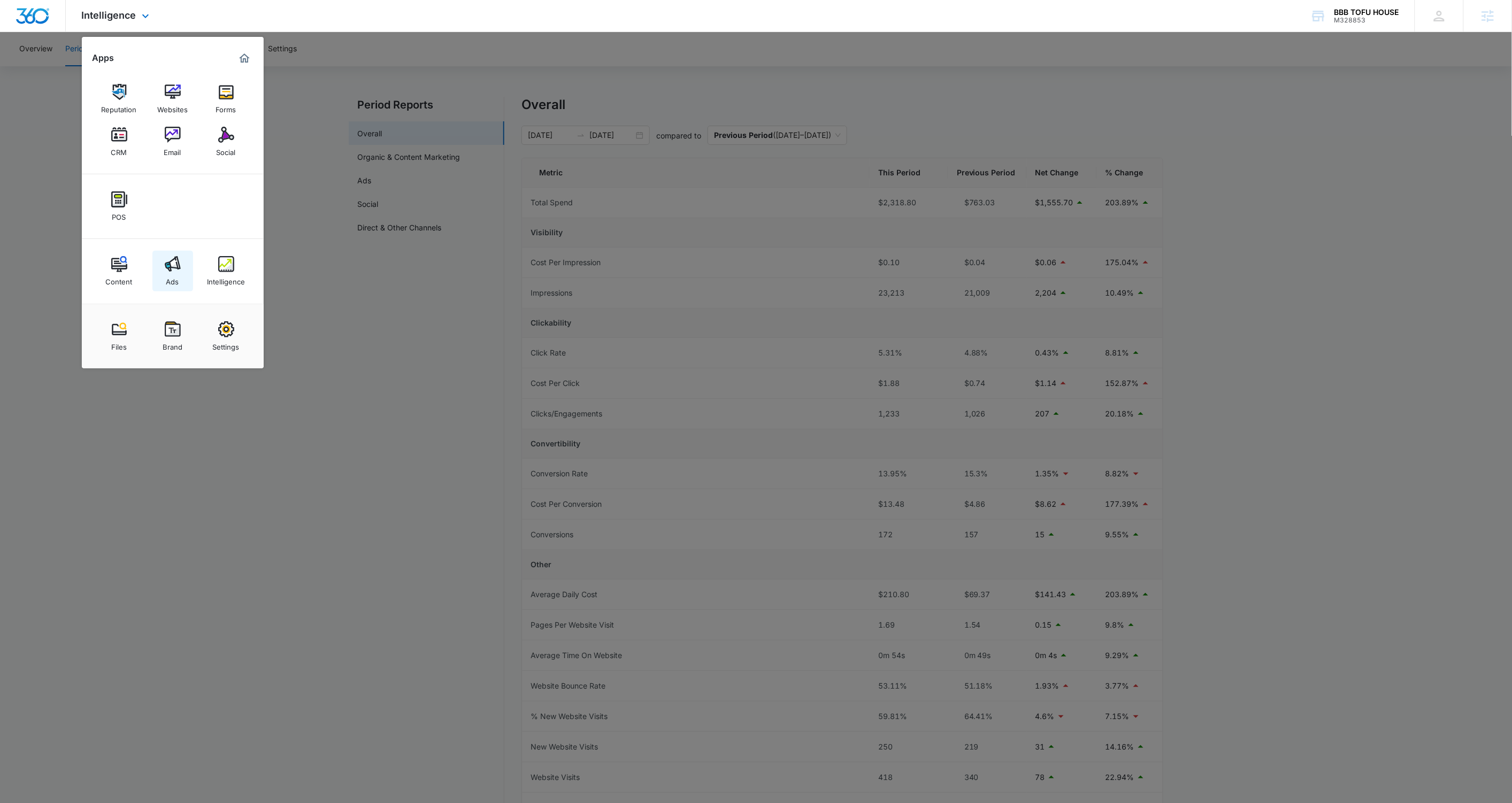
click at [180, 271] on link "Ads" at bounding box center [172, 271] width 40 height 40
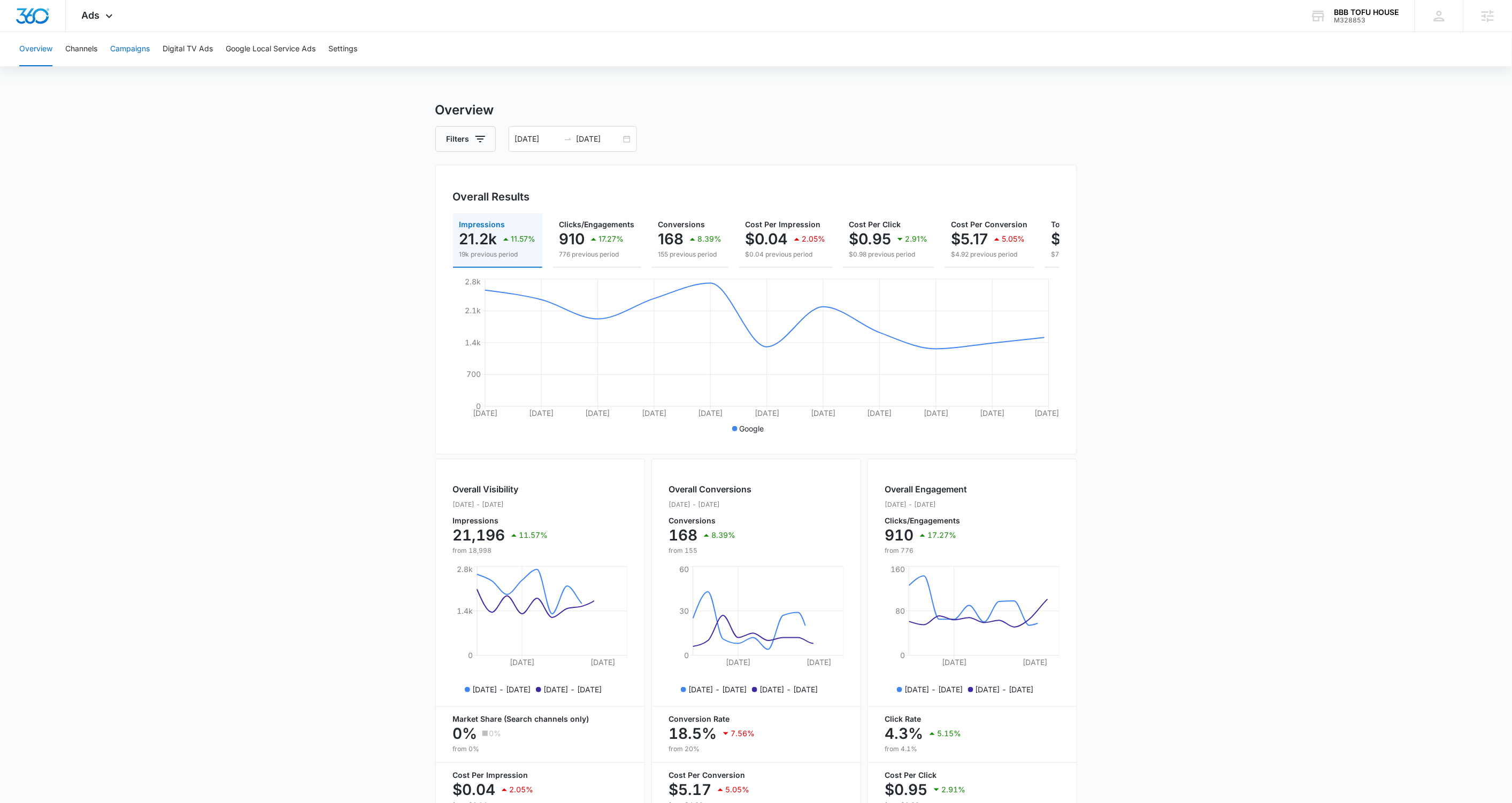
click at [131, 60] on button "Campaigns" at bounding box center [130, 49] width 40 height 34
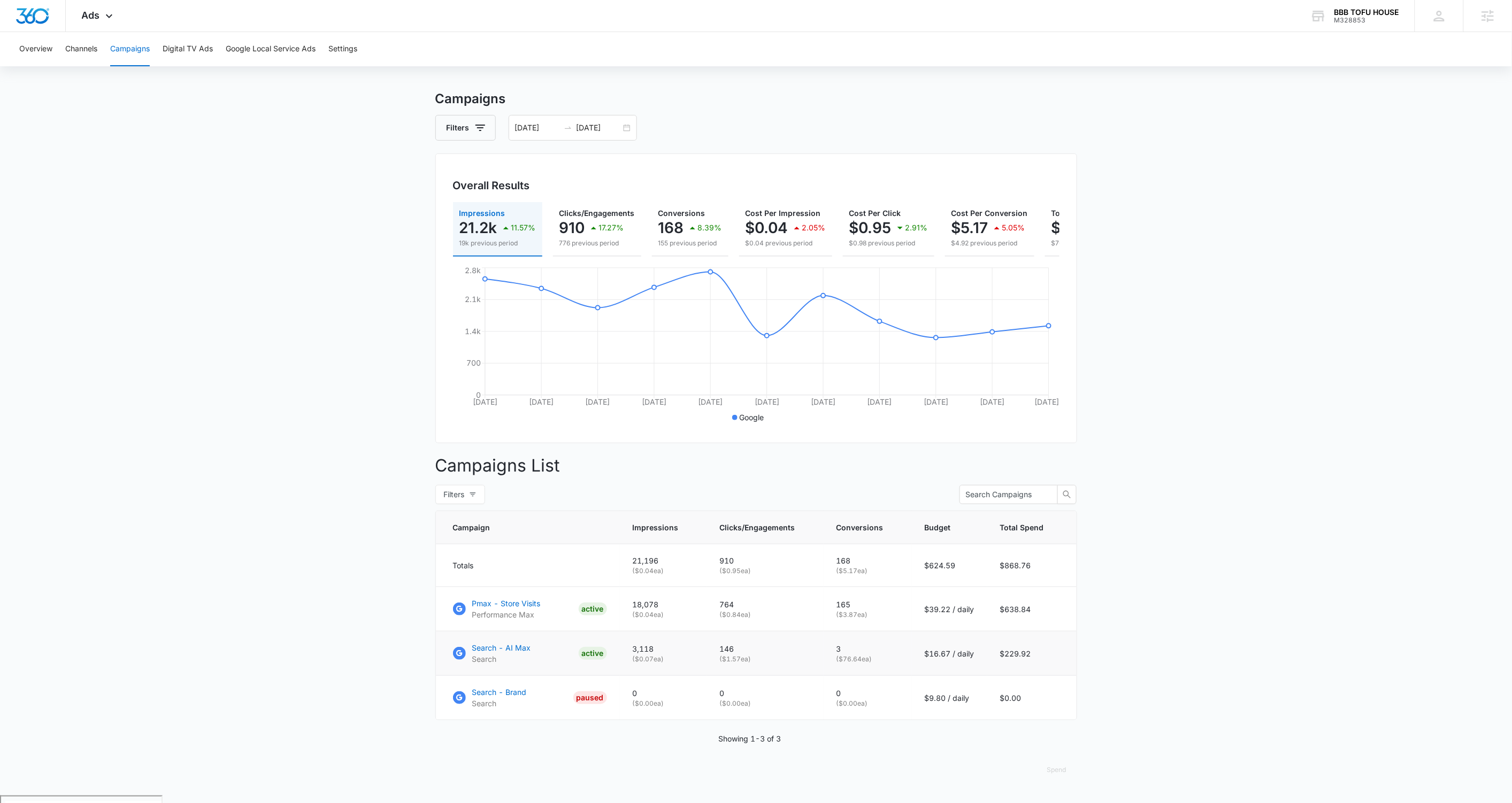
scroll to position [12, 0]
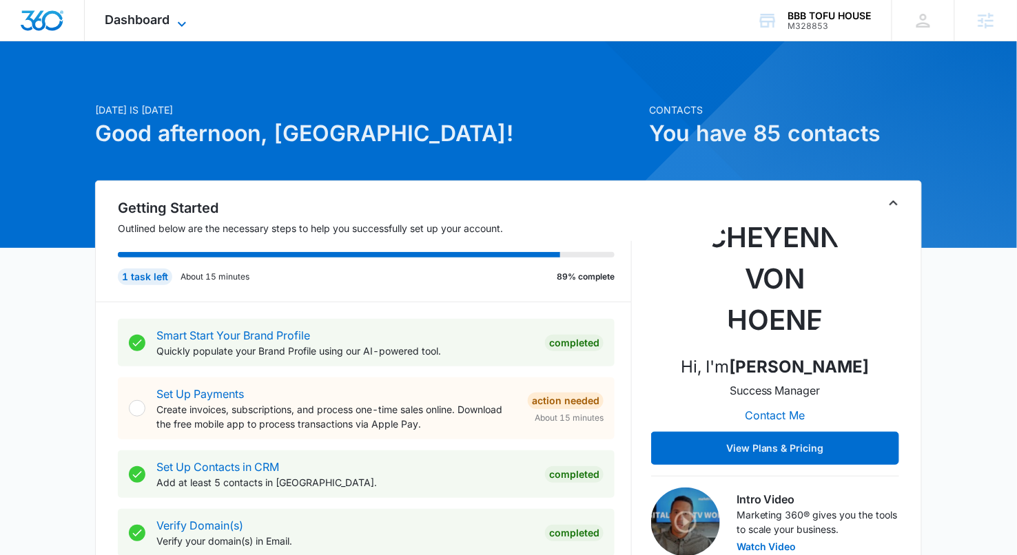
click at [189, 16] on icon at bounding box center [182, 24] width 17 height 17
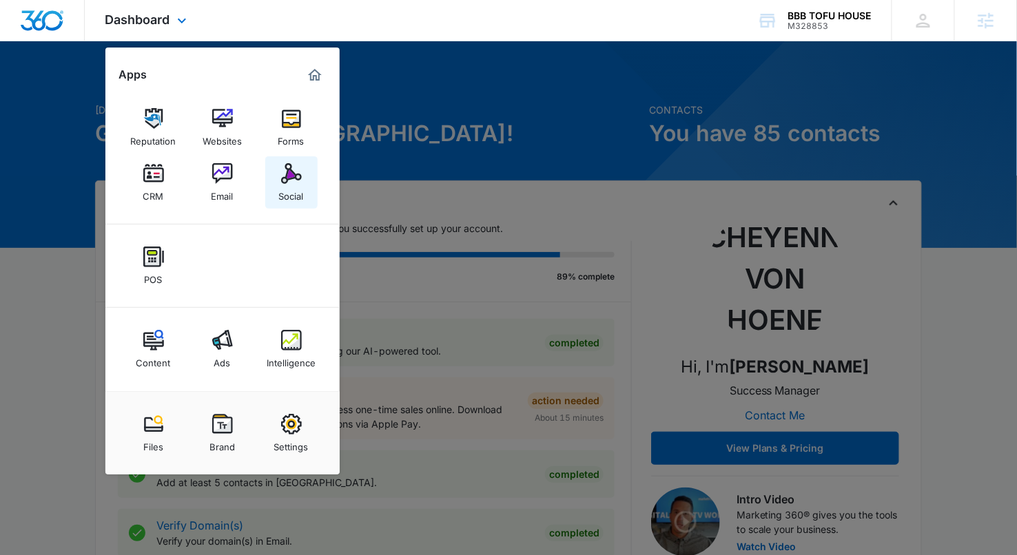
click at [285, 195] on div "Social" at bounding box center [291, 193] width 25 height 18
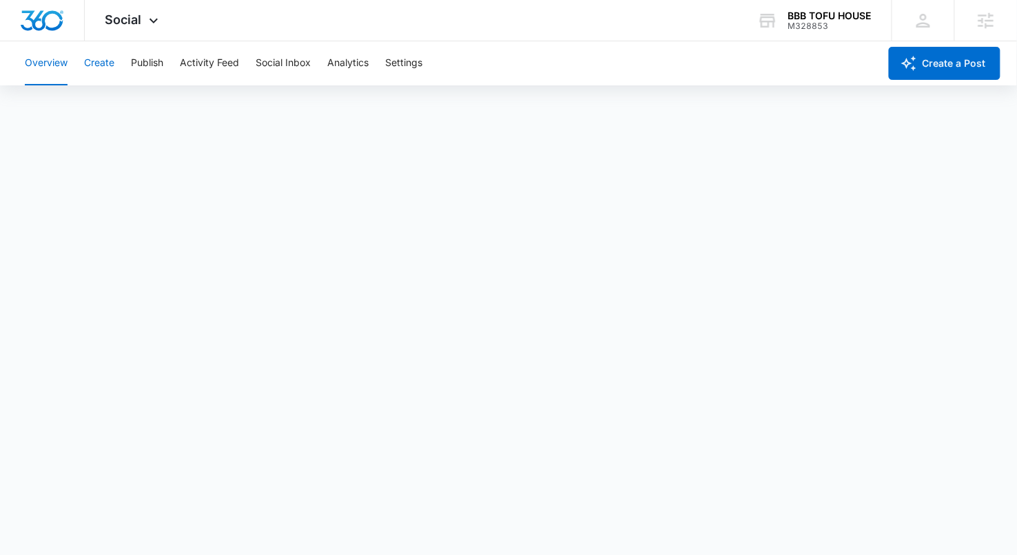
click at [99, 63] on button "Create" at bounding box center [99, 63] width 30 height 44
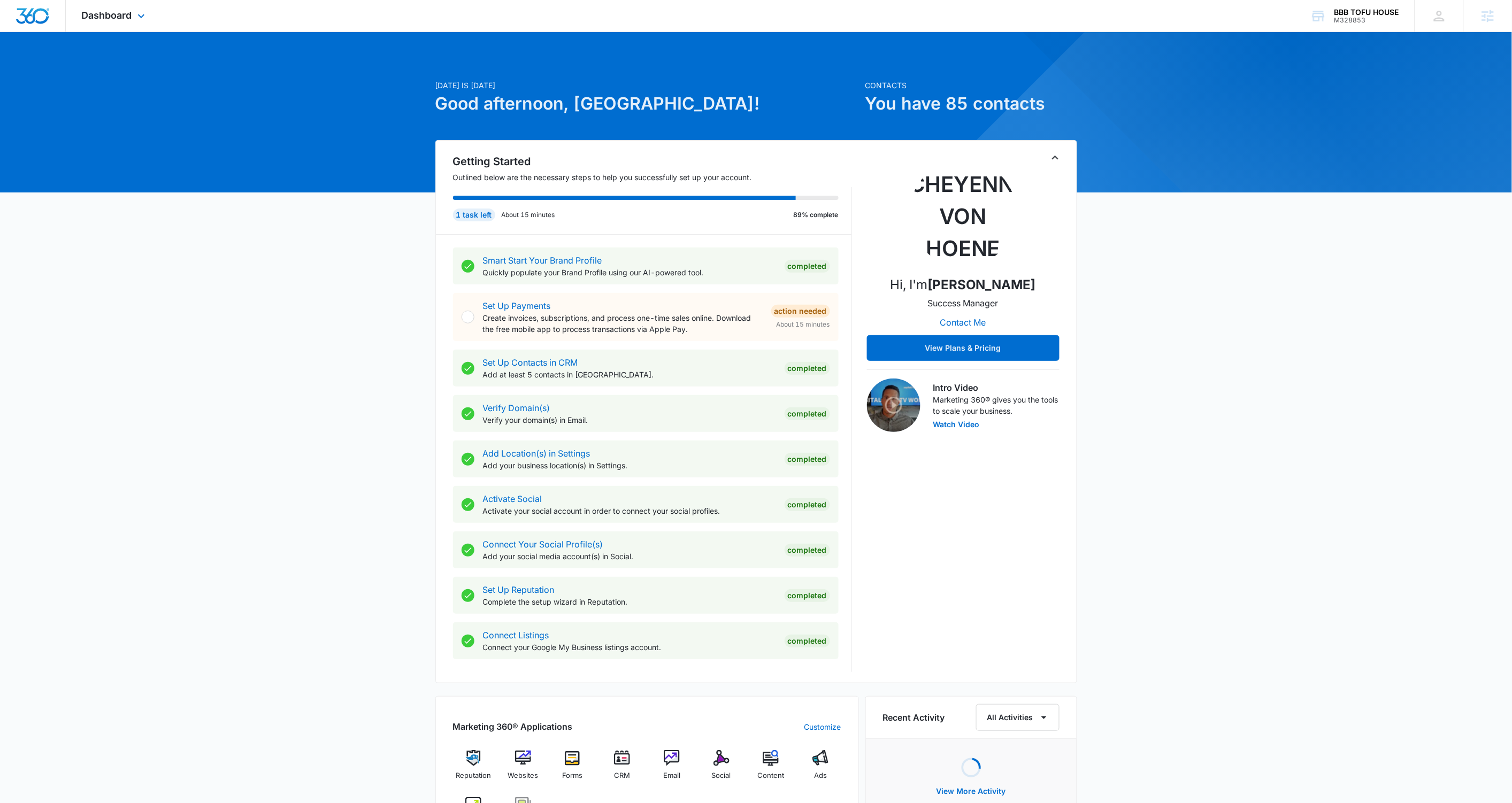
click at [134, 31] on div "Dashboard Apps Reputation Websites Forms CRM Email Social POS Content Ads Intel…" at bounding box center [115, 16] width 98 height 32
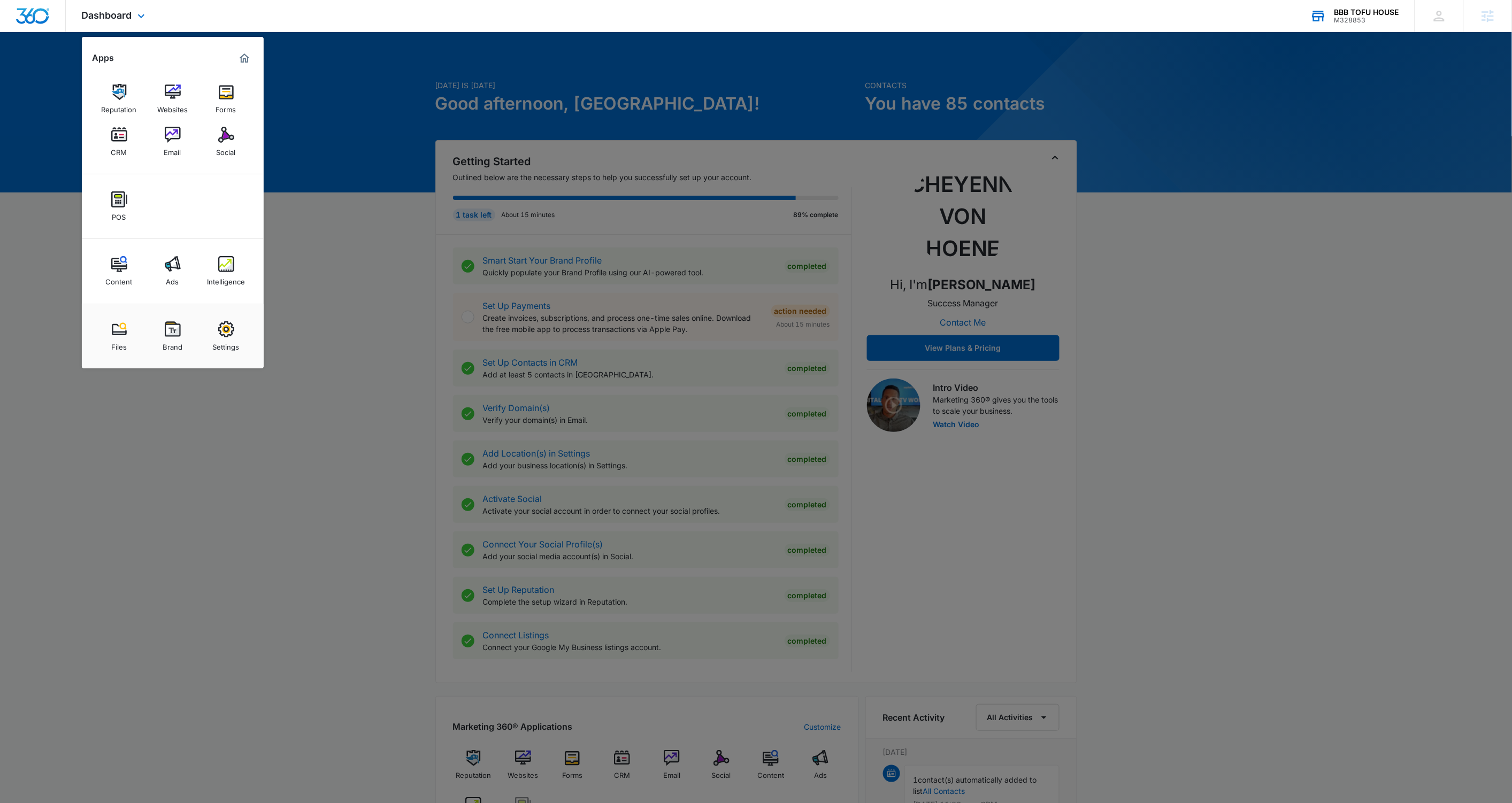
click at [1318, 13] on icon at bounding box center [1319, 16] width 12 height 9
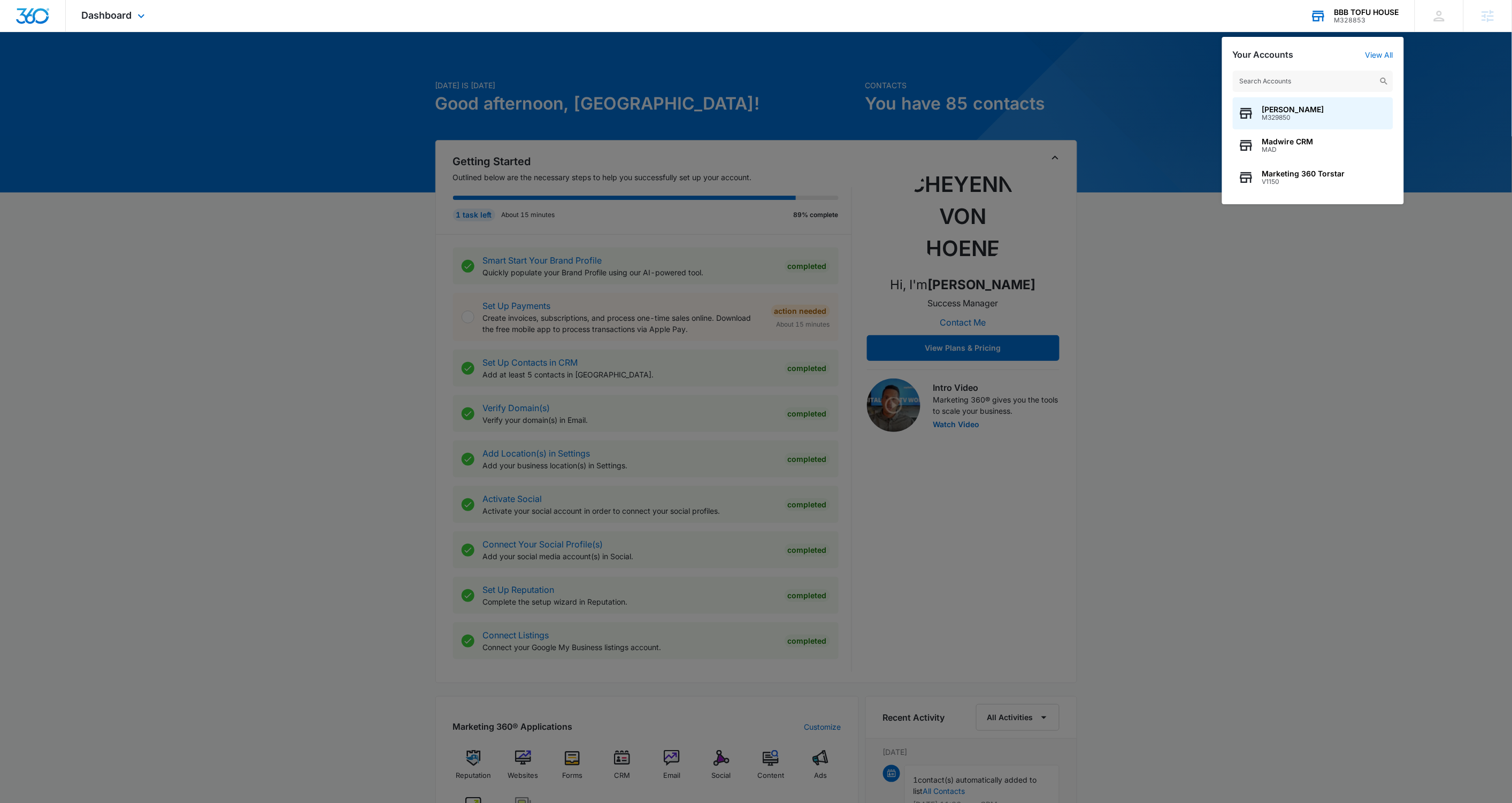
click at [1274, 74] on input "text" at bounding box center [1313, 81] width 161 height 22
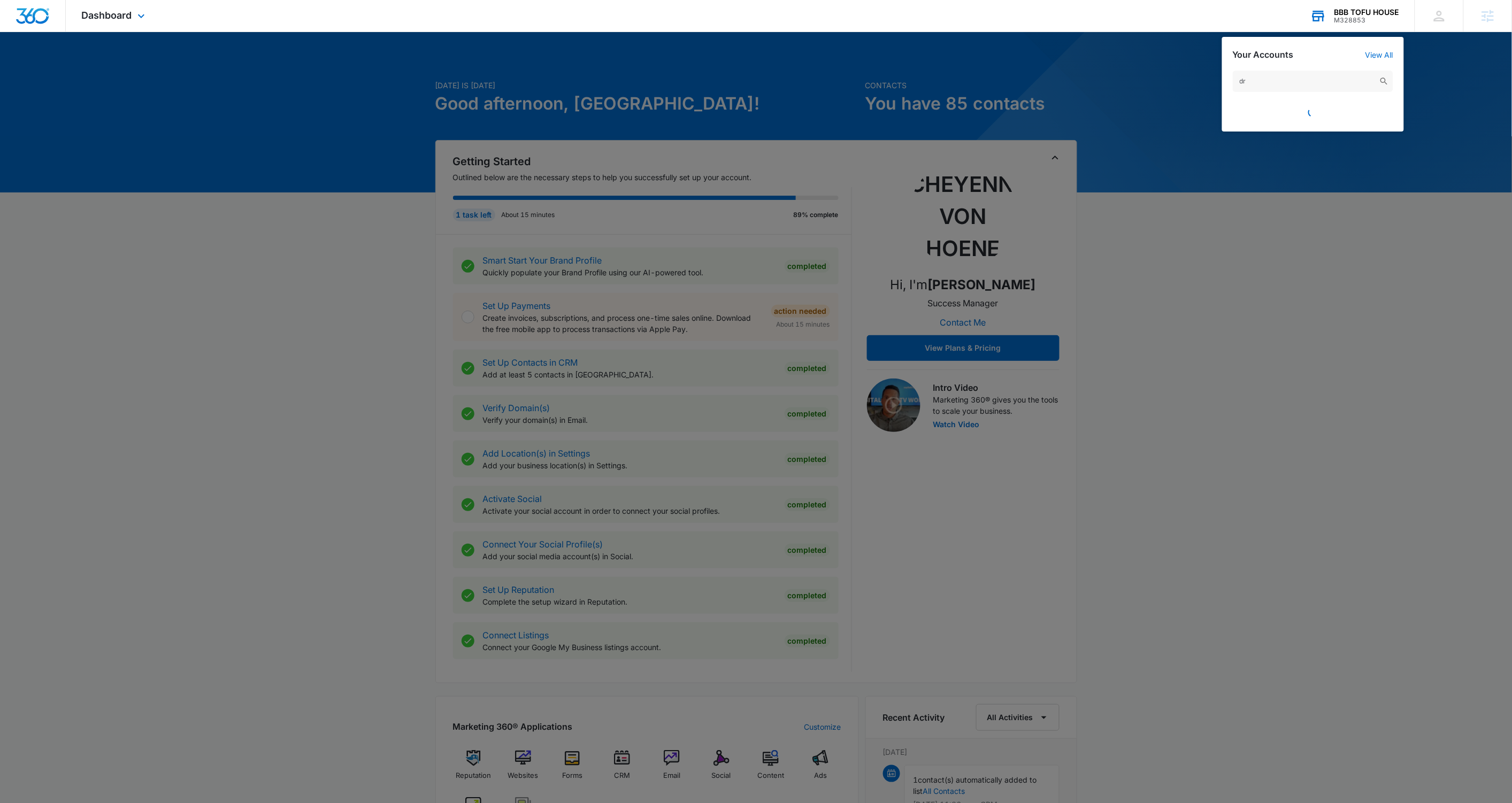
type input "d"
type input "D"
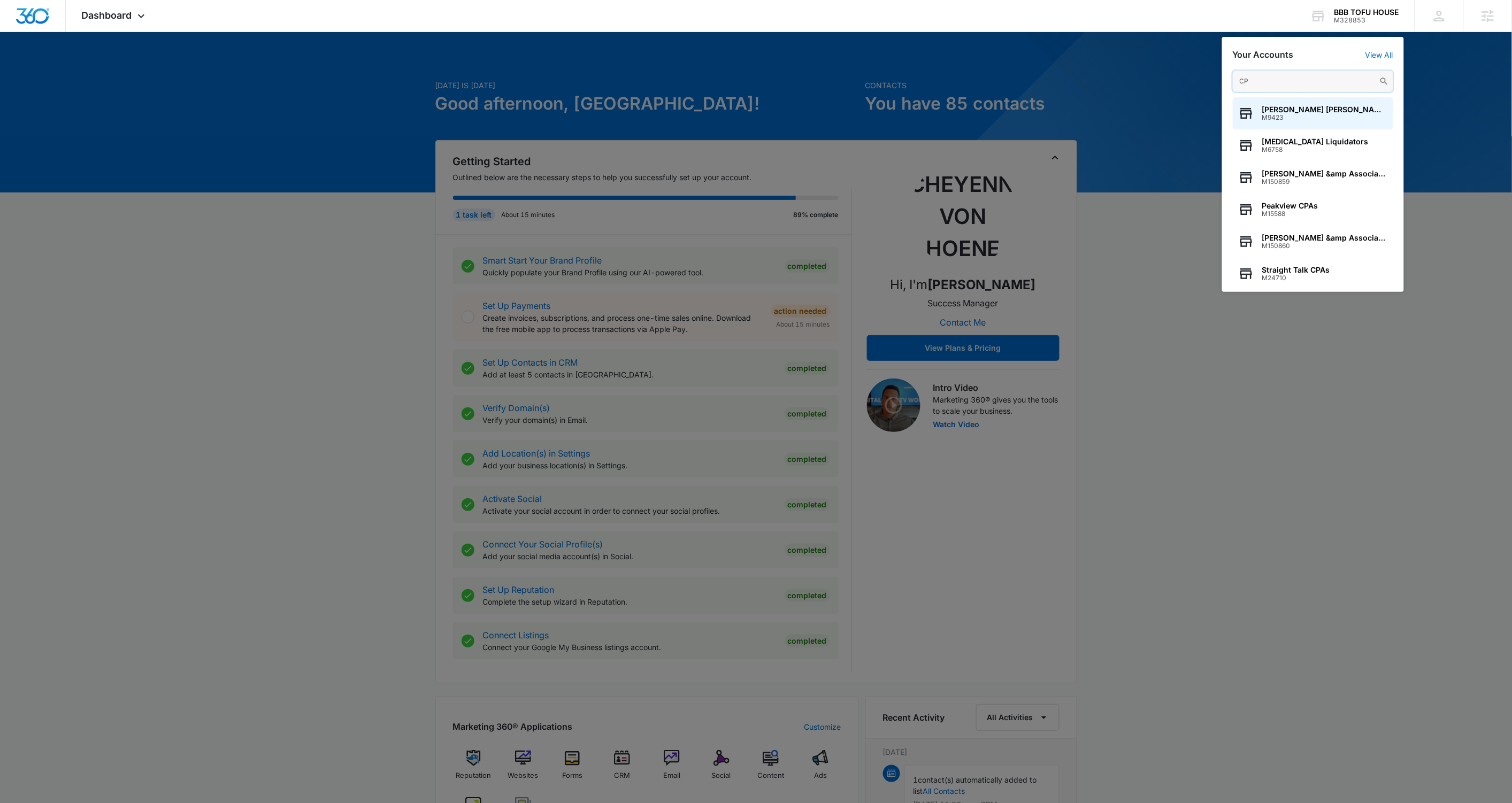
type input "C"
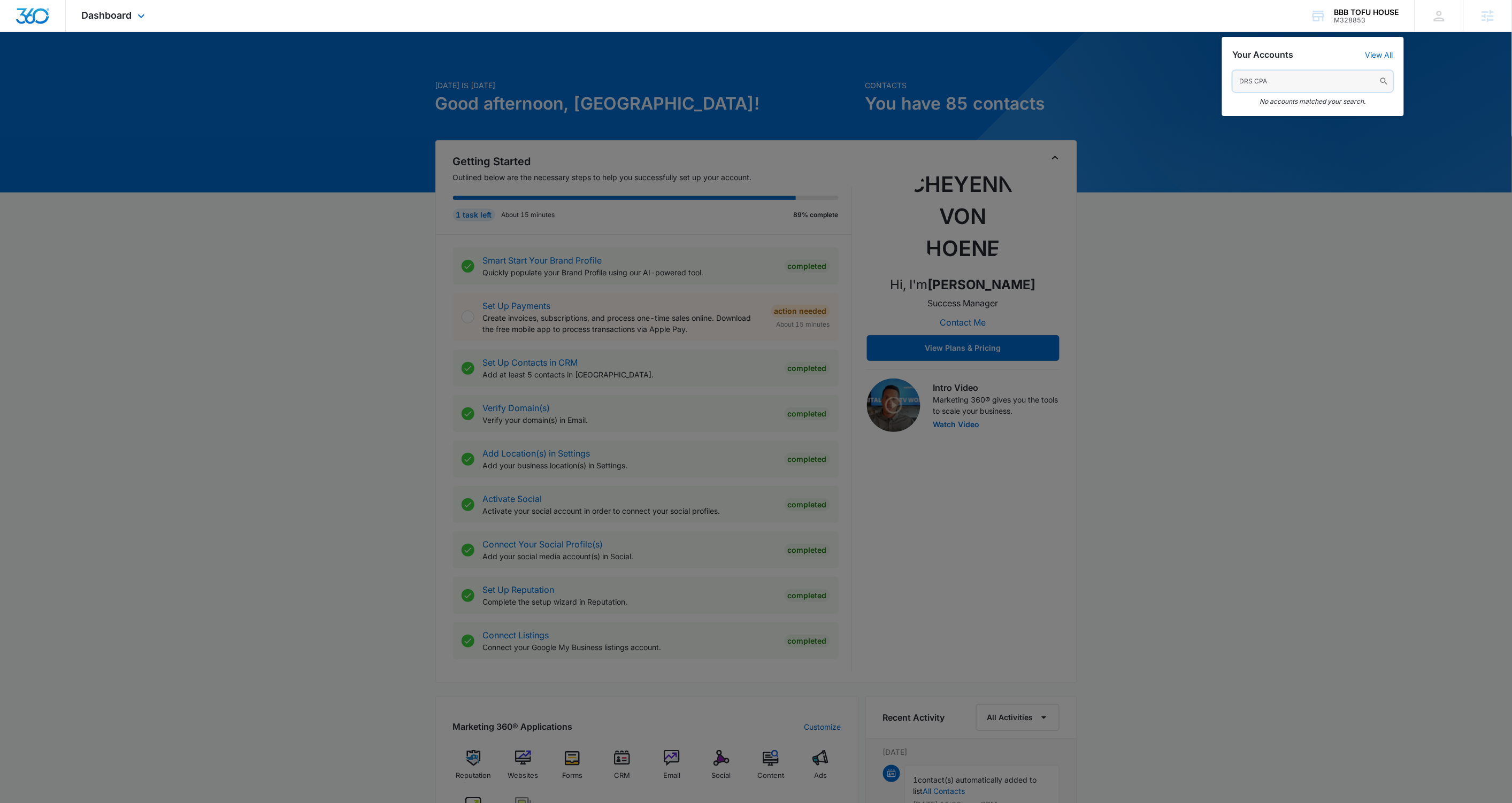
type input "DRS CPA"
